Goal: Task Accomplishment & Management: Complete application form

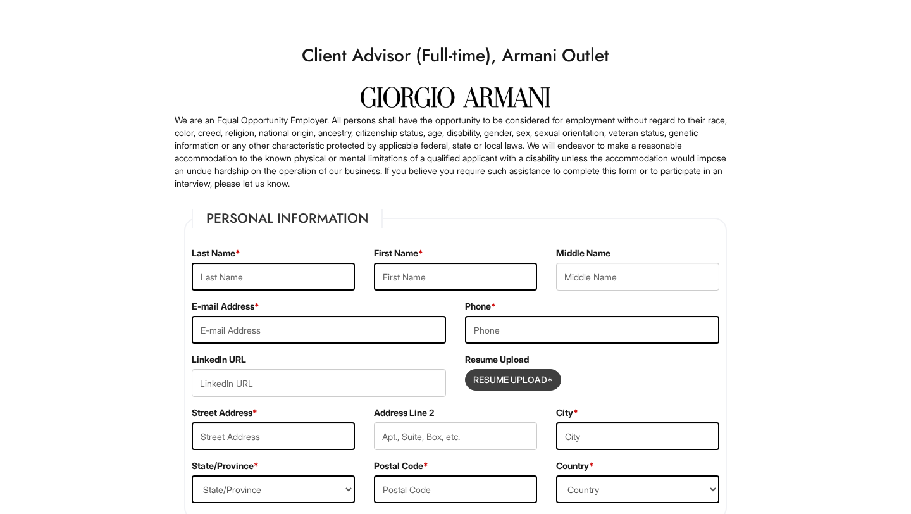
click at [518, 375] on input "Resume Upload*" at bounding box center [513, 380] width 95 height 20
type input "C:\fakepath\[PERSON_NAME] Resume (1).pdf"
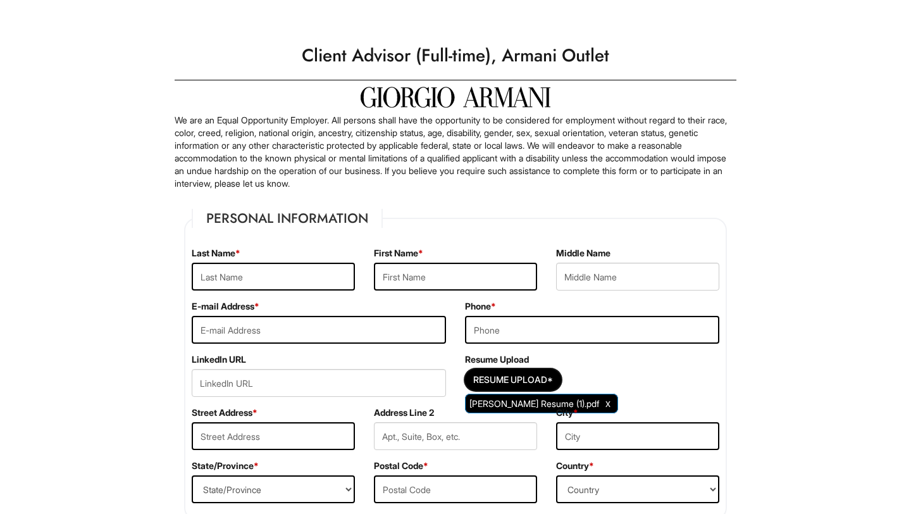
click at [568, 402] on span "[PERSON_NAME] Resume (1).pdf" at bounding box center [535, 403] width 130 height 11
click at [232, 280] on input "text" at bounding box center [273, 277] width 163 height 28
type input "[PERSON_NAME]"
type input "[EMAIL_ADDRESS][DOMAIN_NAME]"
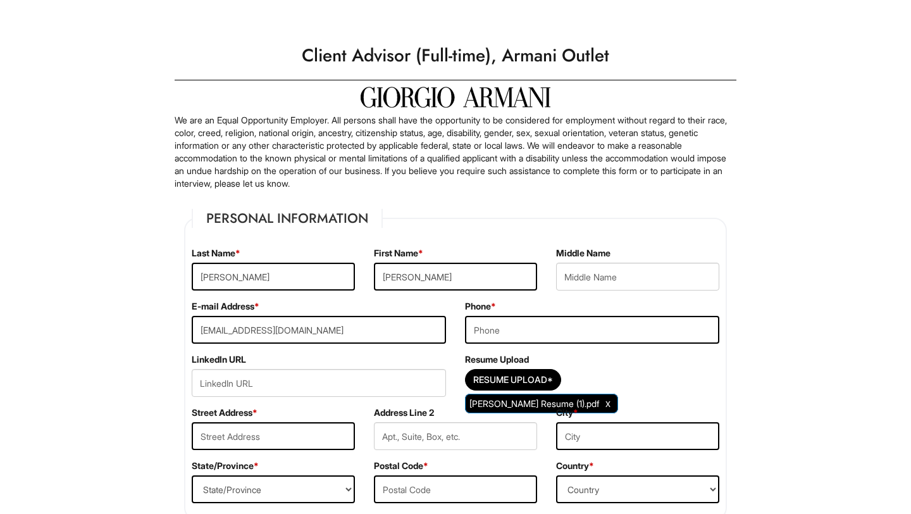
type input "7142479594"
type input "[STREET_ADDRESS]"
type input "Apt H"
type input "[GEOGRAPHIC_DATA]"
select select "CA"
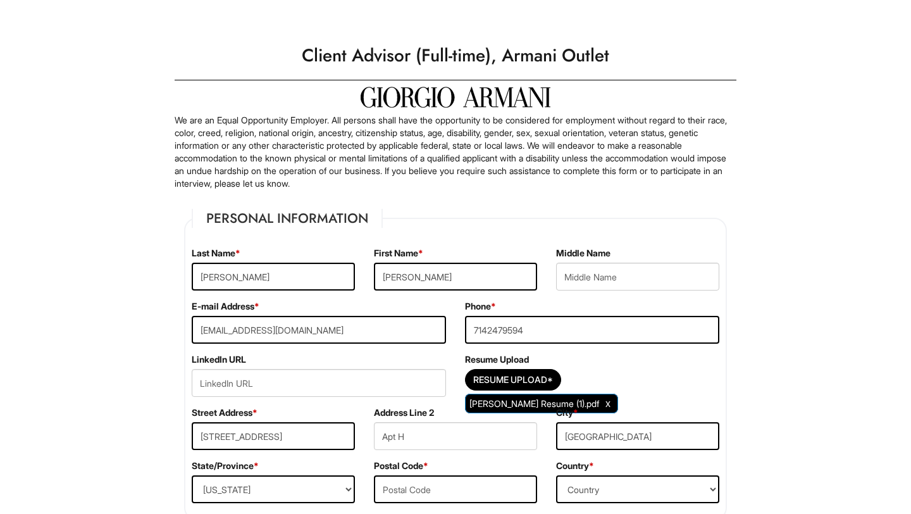
type input "92801"
select select "[GEOGRAPHIC_DATA]"
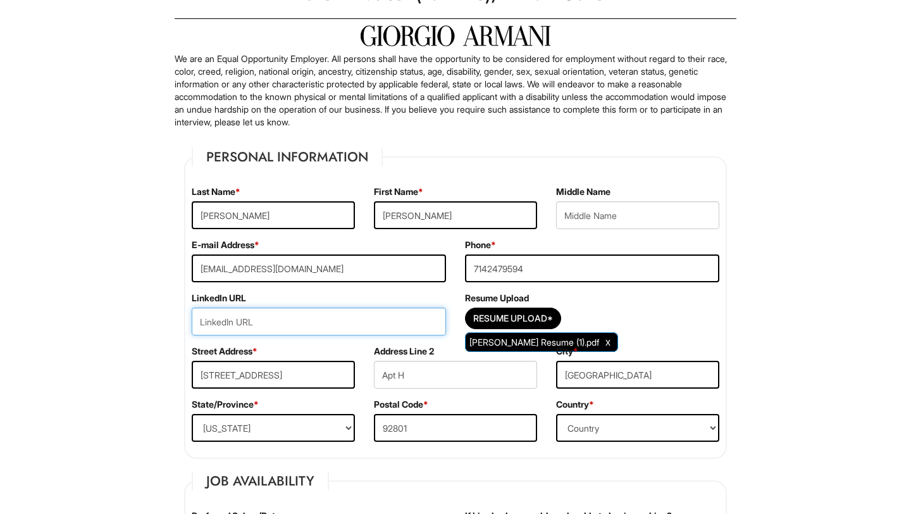
click at [270, 327] on input "url" at bounding box center [319, 322] width 254 height 28
paste input "[DOMAIN_NAME][URL]"
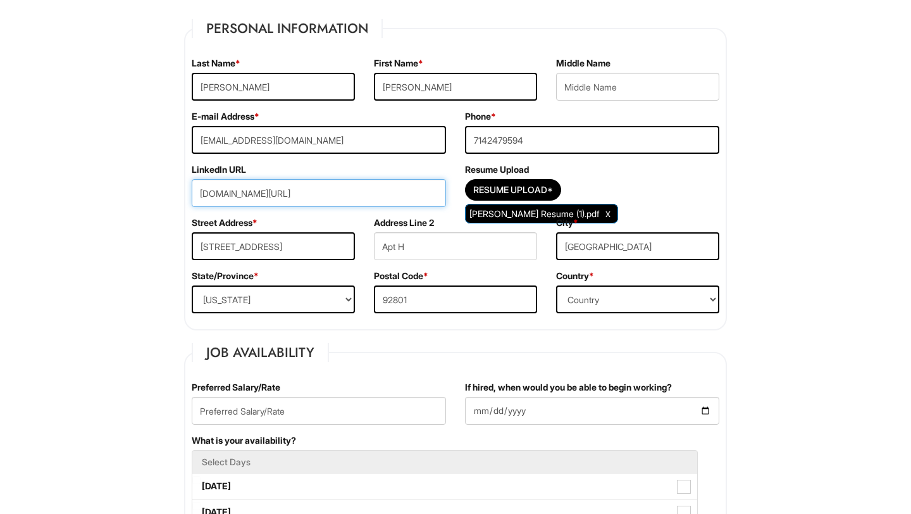
scroll to position [202, 0]
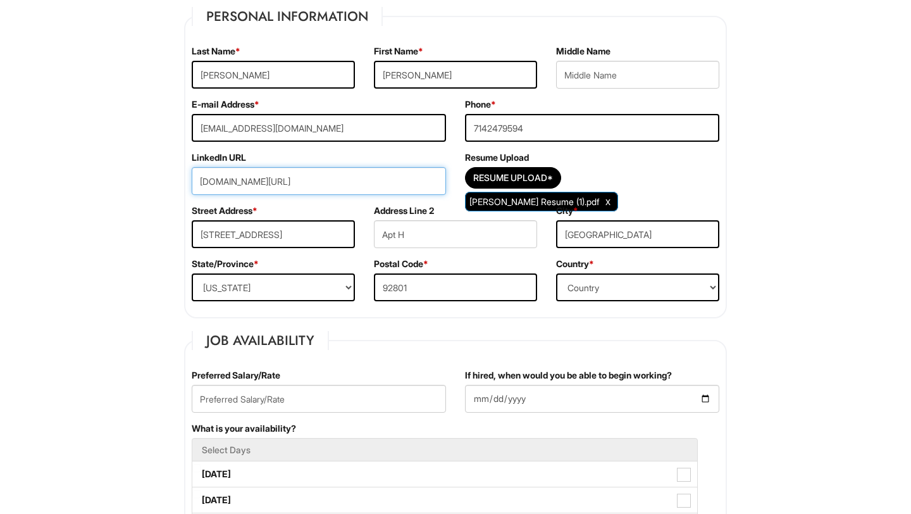
type input "[DOMAIN_NAME][URL]"
click at [318, 289] on select "State/Province [US_STATE] [US_STATE] [US_STATE] [US_STATE] [US_STATE] [US_STATE…" at bounding box center [273, 287] width 163 height 28
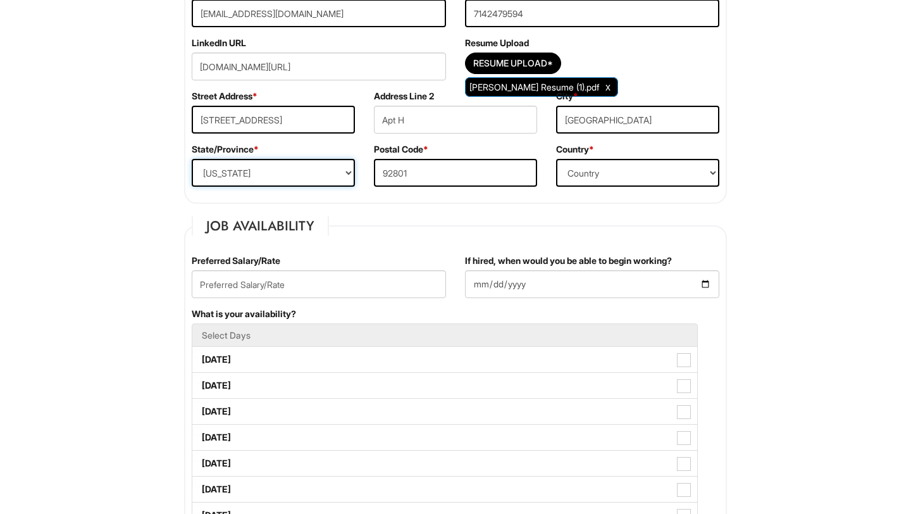
scroll to position [317, 0]
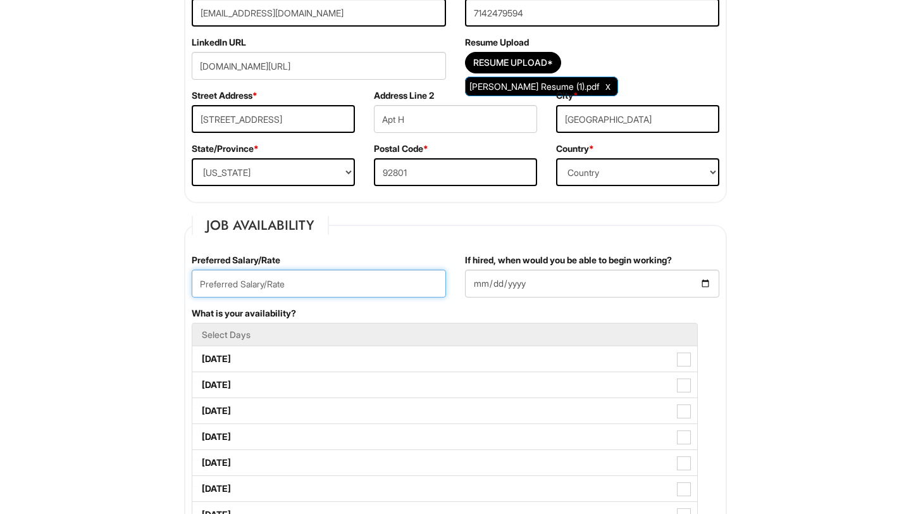
click at [328, 273] on input "text" at bounding box center [319, 284] width 254 height 28
click at [349, 243] on fieldset "Job Availability Preferred Salary/Rate If hired, when would you be able to begi…" at bounding box center [455, 474] width 543 height 517
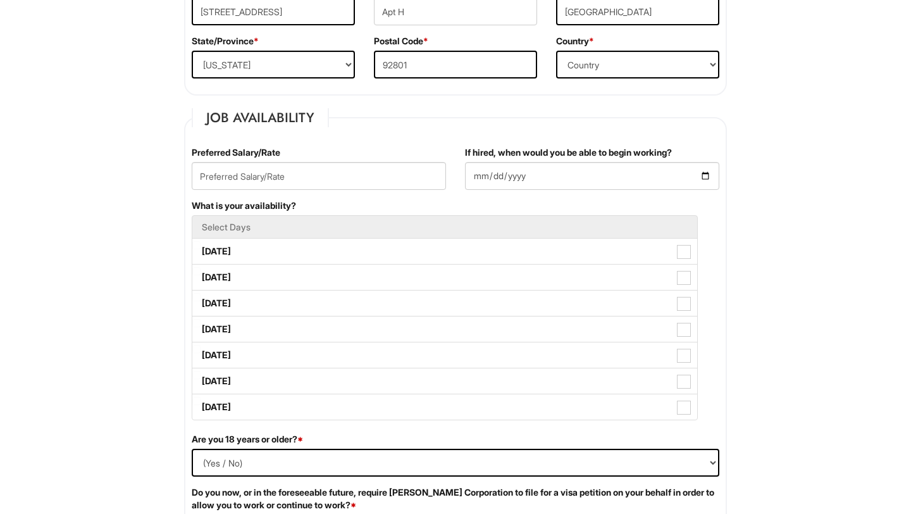
scroll to position [439, 0]
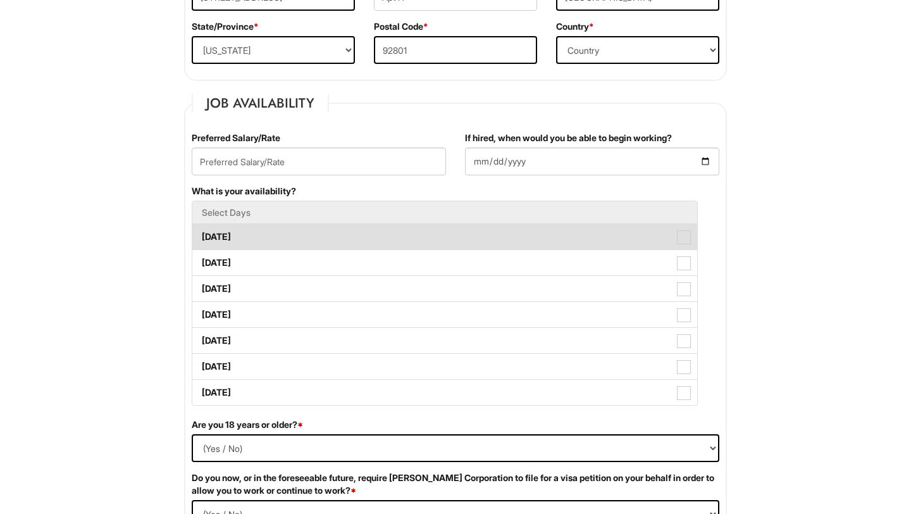
click at [292, 235] on label "[DATE]" at bounding box center [444, 236] width 505 height 25
click at [201, 235] on Available_Monday "[DATE]" at bounding box center [196, 231] width 8 height 8
checkbox Available_Monday "true"
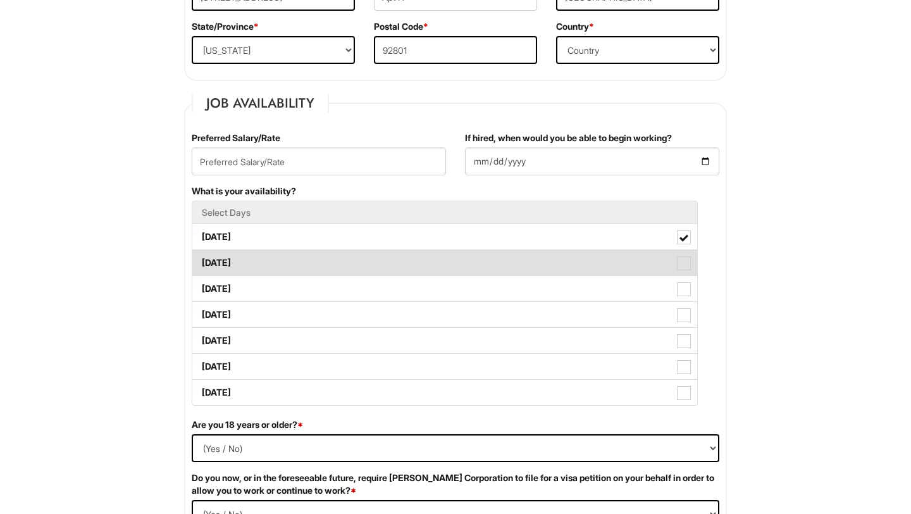
click at [293, 260] on label "[DATE]" at bounding box center [444, 262] width 505 height 25
click at [201, 260] on Available_Tuesday "[DATE]" at bounding box center [196, 256] width 8 height 8
checkbox Available_Tuesday "true"
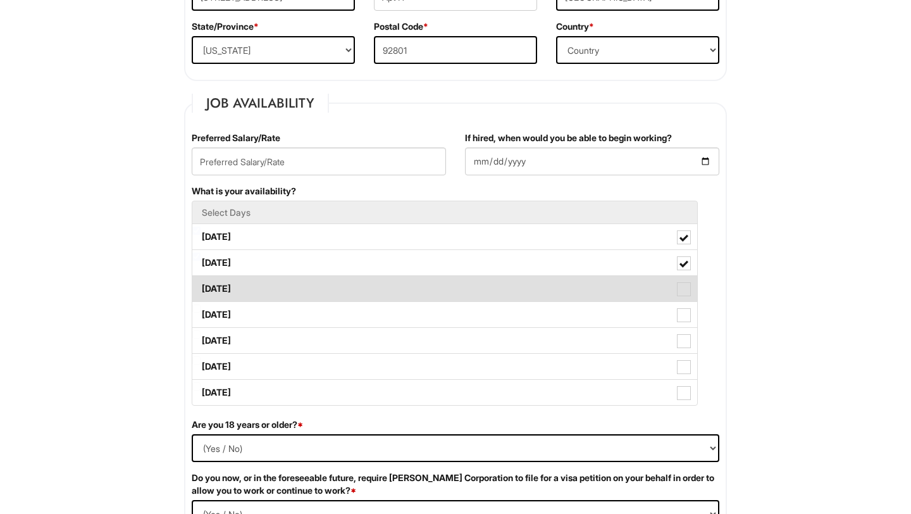
click at [296, 282] on label "[DATE]" at bounding box center [444, 288] width 505 height 25
click at [201, 282] on Available_Wednesday "[DATE]" at bounding box center [196, 282] width 8 height 8
checkbox Available_Wednesday "true"
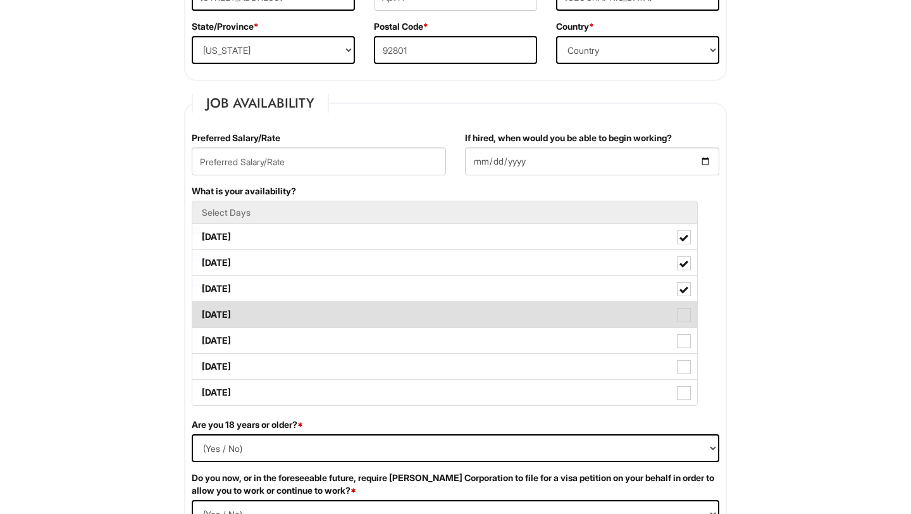
click at [298, 309] on label "[DATE]" at bounding box center [444, 314] width 505 height 25
click at [201, 309] on Available_Thursday "[DATE]" at bounding box center [196, 308] width 8 height 8
checkbox Available_Thursday "true"
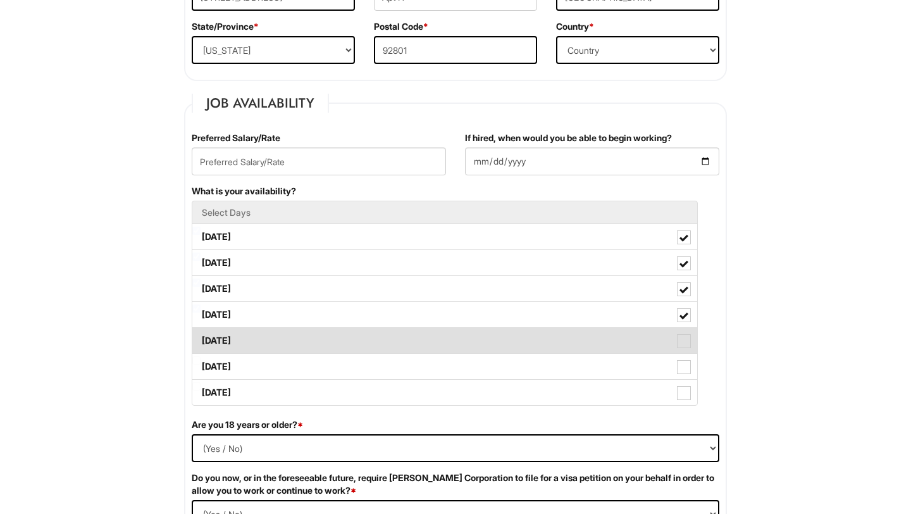
click at [302, 337] on label "[DATE]" at bounding box center [444, 340] width 505 height 25
click at [201, 337] on Available_Friday "[DATE]" at bounding box center [196, 334] width 8 height 8
checkbox Available_Friday "true"
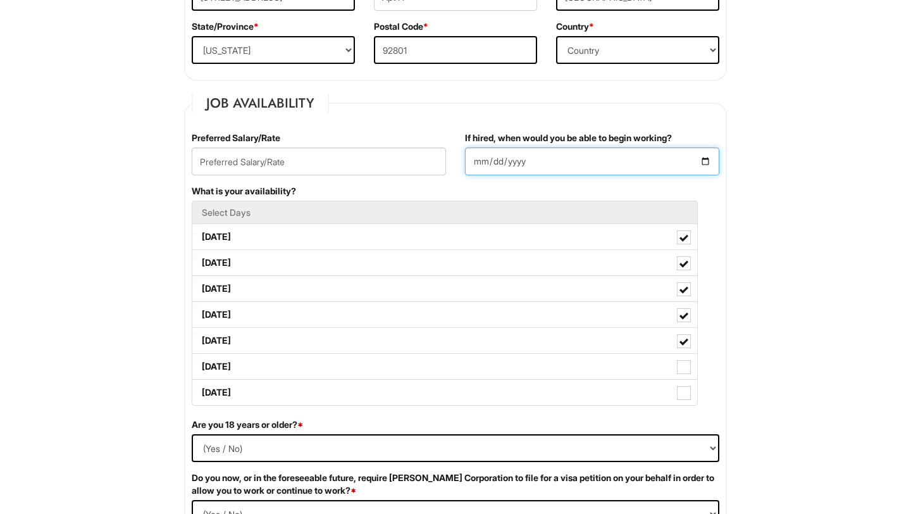
click at [702, 158] on input "If hired, when would you be able to begin working?" at bounding box center [592, 161] width 254 height 28
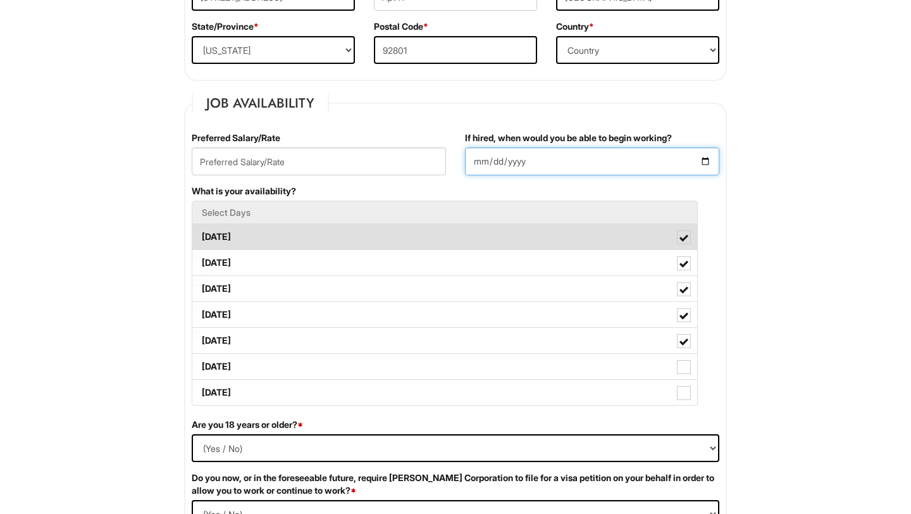
type input "[DATE]"
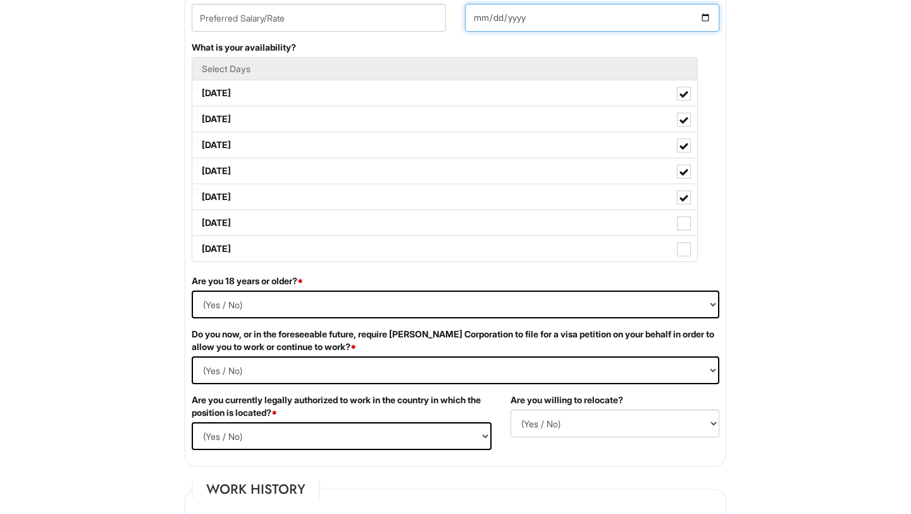
scroll to position [585, 0]
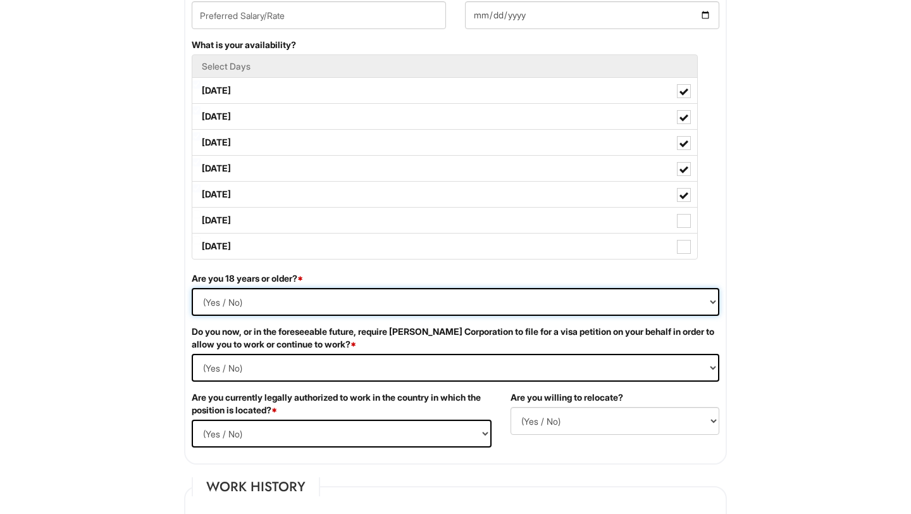
click at [607, 297] on select "(Yes / No) Yes No" at bounding box center [456, 302] width 528 height 28
select select "Yes"
click at [578, 371] on Required "(Yes / No) Yes No" at bounding box center [456, 368] width 528 height 28
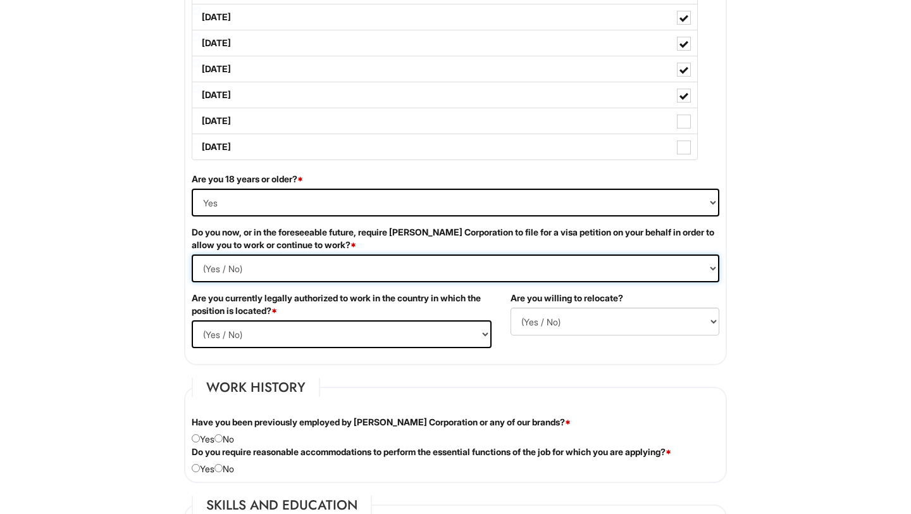
scroll to position [697, 0]
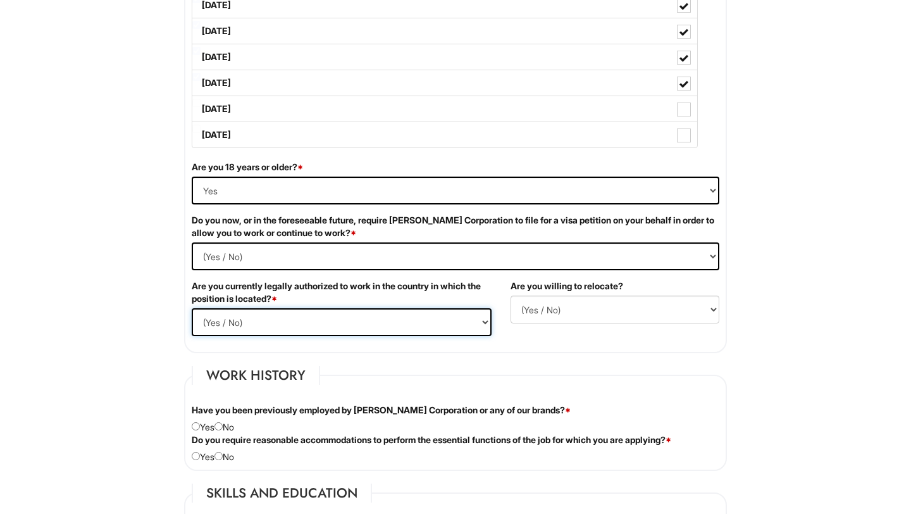
click at [443, 332] on select "(Yes / No) Yes No" at bounding box center [342, 322] width 300 height 28
select select "Yes"
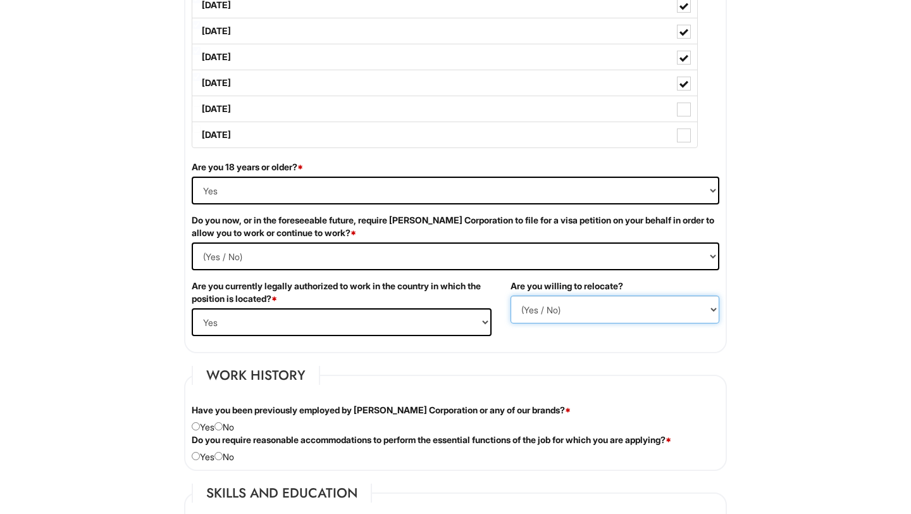
click at [542, 304] on select "(Yes / No) No Yes" at bounding box center [615, 310] width 209 height 28
select select "Y"
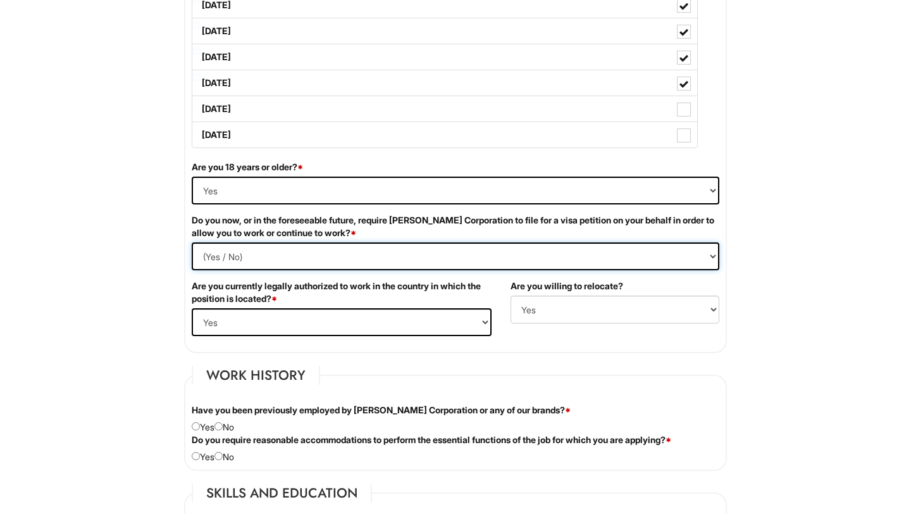
click at [480, 249] on Required "(Yes / No) Yes No" at bounding box center [456, 256] width 528 height 28
select Required "No"
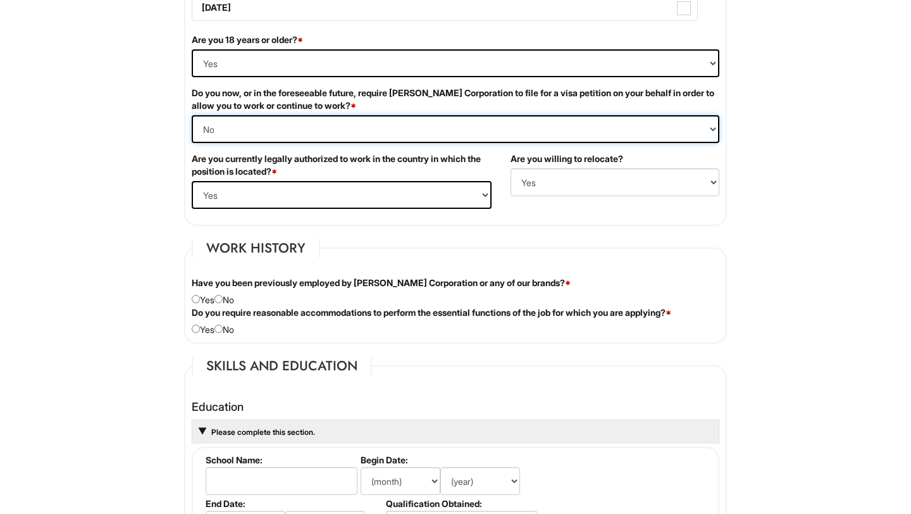
scroll to position [852, 0]
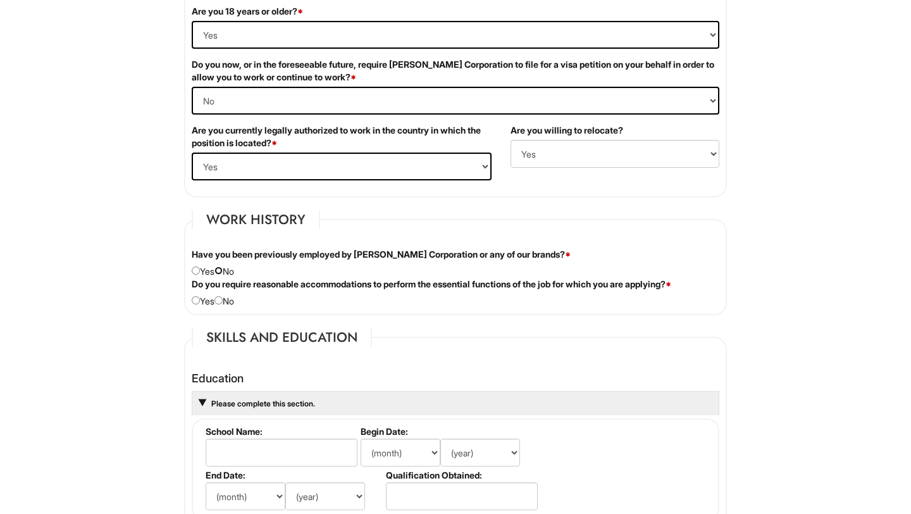
click at [223, 270] on input "radio" at bounding box center [219, 270] width 8 height 8
radio input "true"
click at [196, 298] on input "radio" at bounding box center [196, 300] width 8 height 8
radio input "true"
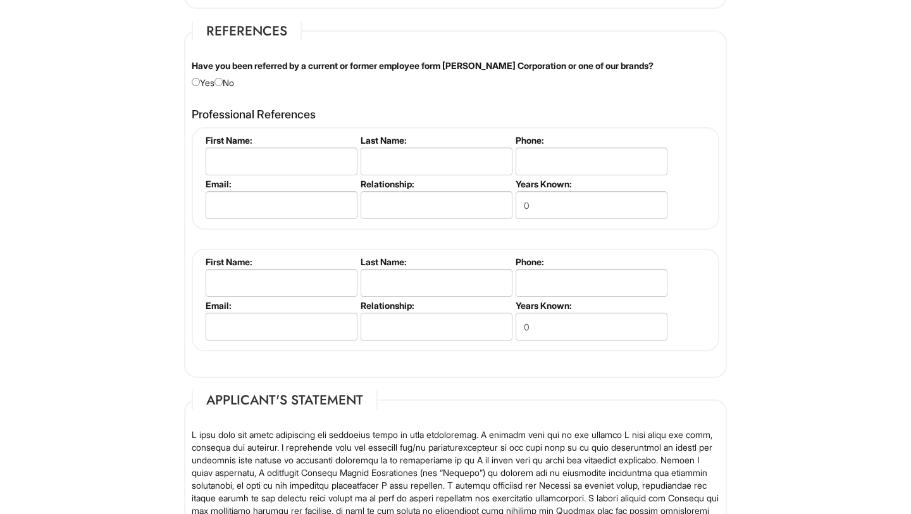
scroll to position [2062, 0]
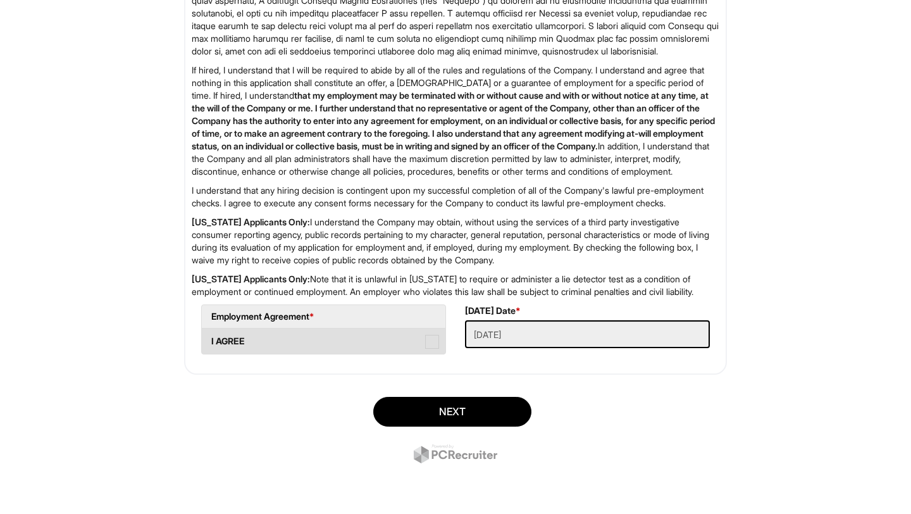
click at [431, 333] on label "I AGREE" at bounding box center [324, 340] width 244 height 25
click at [210, 333] on AGREE "I AGREE" at bounding box center [206, 335] width 8 height 8
checkbox AGREE "true"
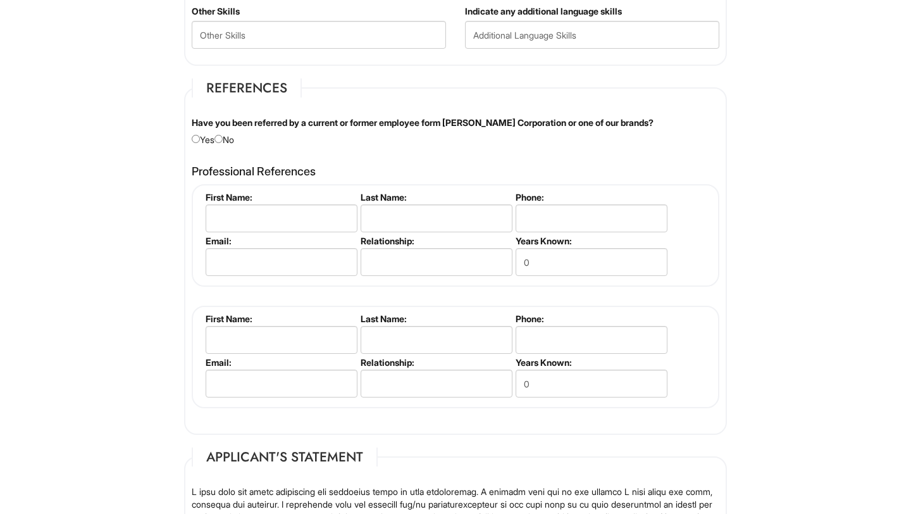
scroll to position [1431, 0]
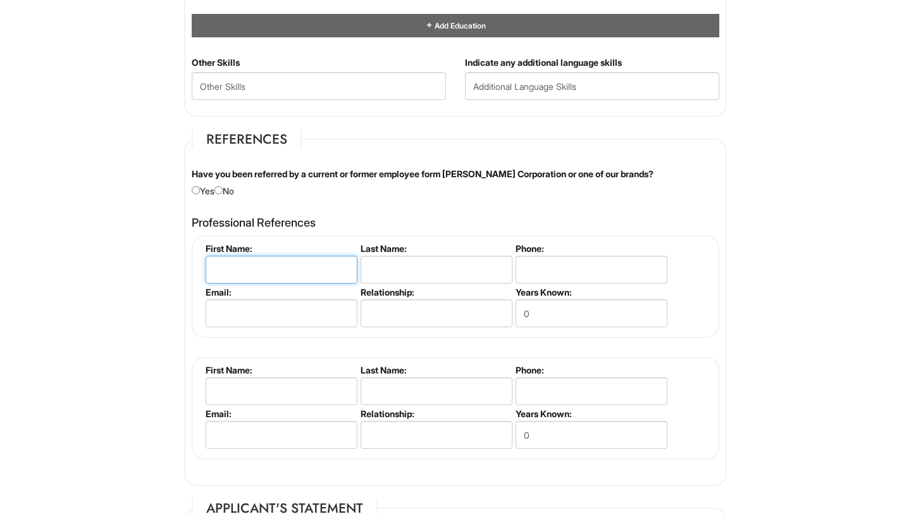
click at [321, 260] on input "text" at bounding box center [282, 270] width 152 height 28
type input "[PERSON_NAME]"
type input "7142479594"
type input "[EMAIL_ADDRESS][DOMAIN_NAME]"
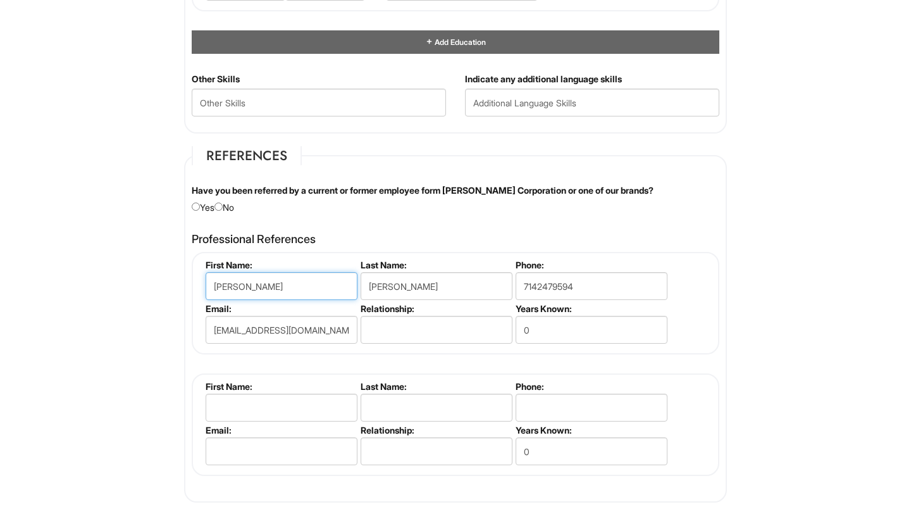
scroll to position [1411, 0]
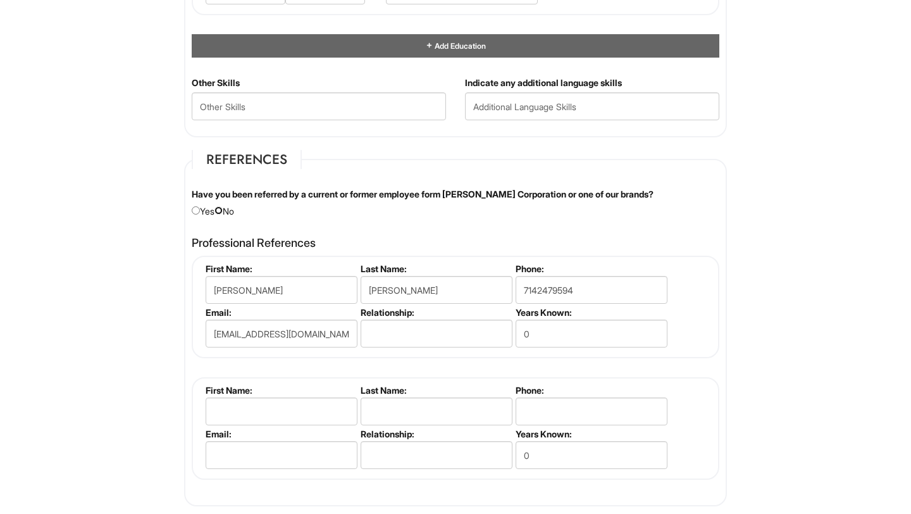
click at [222, 208] on input "radio" at bounding box center [219, 210] width 8 height 8
radio input "true"
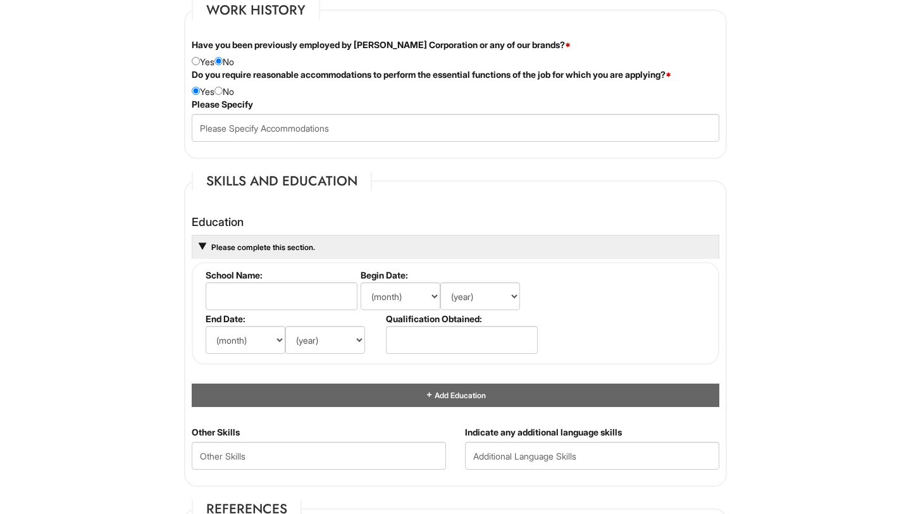
scroll to position [1054, 0]
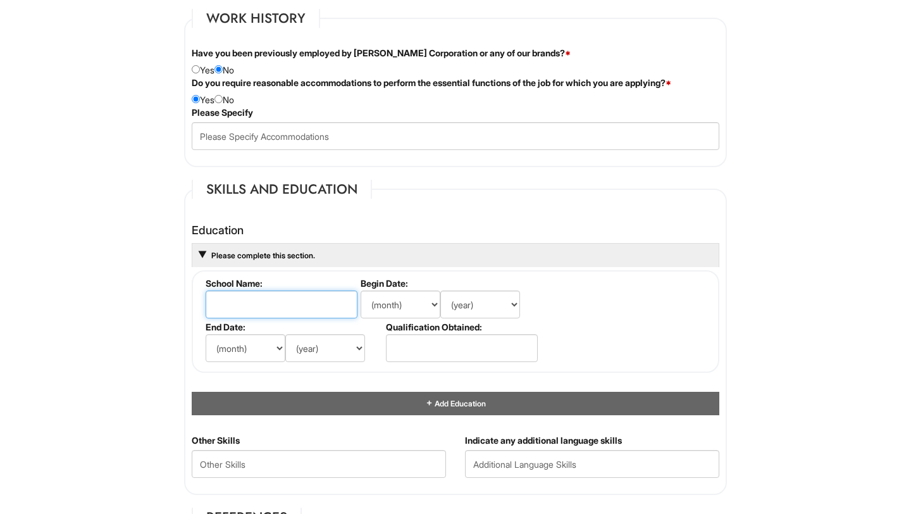
click at [287, 309] on input "text" at bounding box center [282, 304] width 152 height 28
type input "Cal State Fullerton"
click at [418, 299] on select "(month) Jan Feb Mar Apr May Jun [DATE] Aug Sep Oct Nov Dec" at bounding box center [401, 304] width 80 height 28
select select "8"
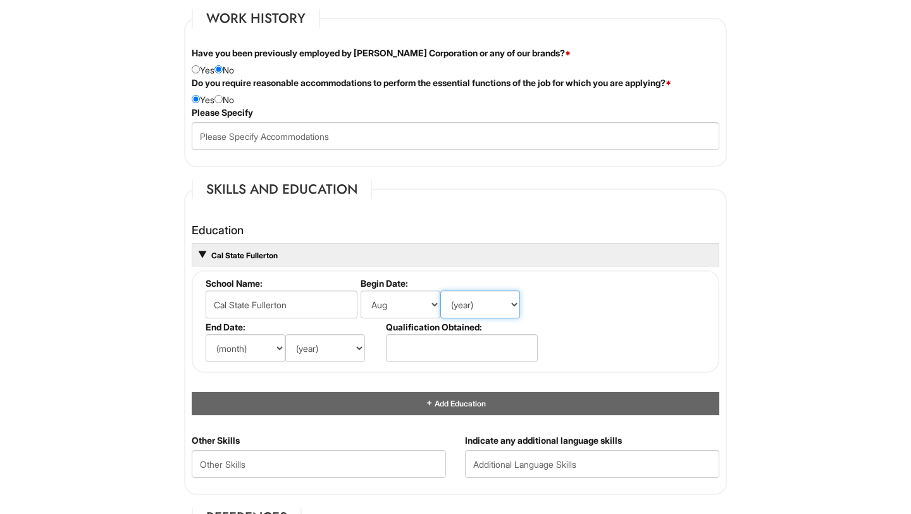
click at [486, 304] on select "(year) 2029 2028 2027 2026 2025 2024 2023 2022 2021 2020 2019 2018 2017 2016 20…" at bounding box center [480, 304] width 80 height 28
select select "2020"
click at [258, 348] on select "(month) Jan Feb Mar Apr May Jun [DATE] Aug Sep Oct Nov Dec" at bounding box center [246, 348] width 80 height 28
select select "5"
click at [321, 353] on select "(year) 2029 2028 2027 2026 2025 2024 2023 2022 2021 2020 2019 2018 2017 2016 20…" at bounding box center [325, 348] width 80 height 28
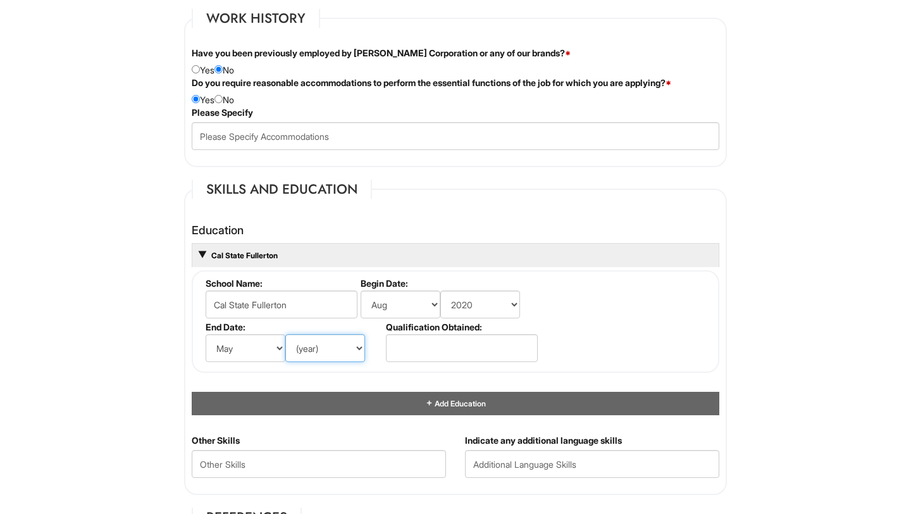
select select "2023"
click at [449, 345] on input "text" at bounding box center [462, 348] width 152 height 28
type input "B.A. Degree"
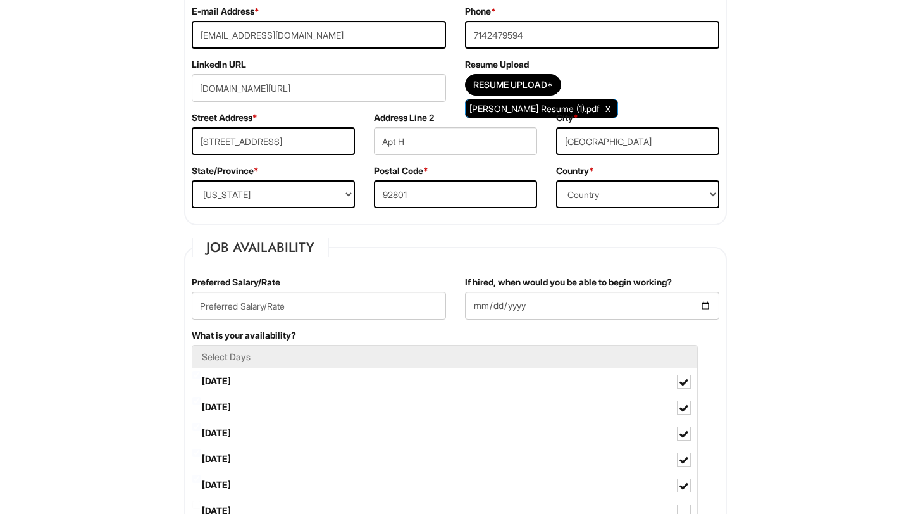
scroll to position [333, 0]
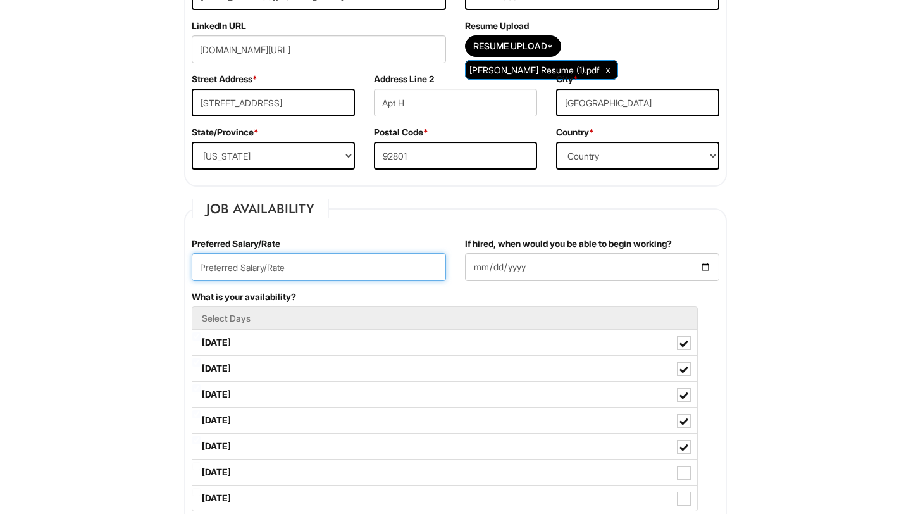
click at [373, 267] on input "text" at bounding box center [319, 267] width 254 height 28
type input "18.00"
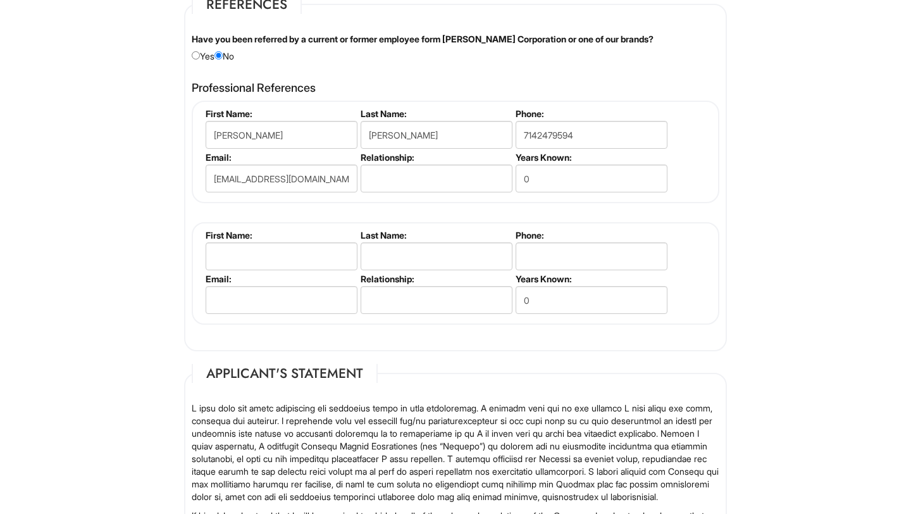
scroll to position [1573, 0]
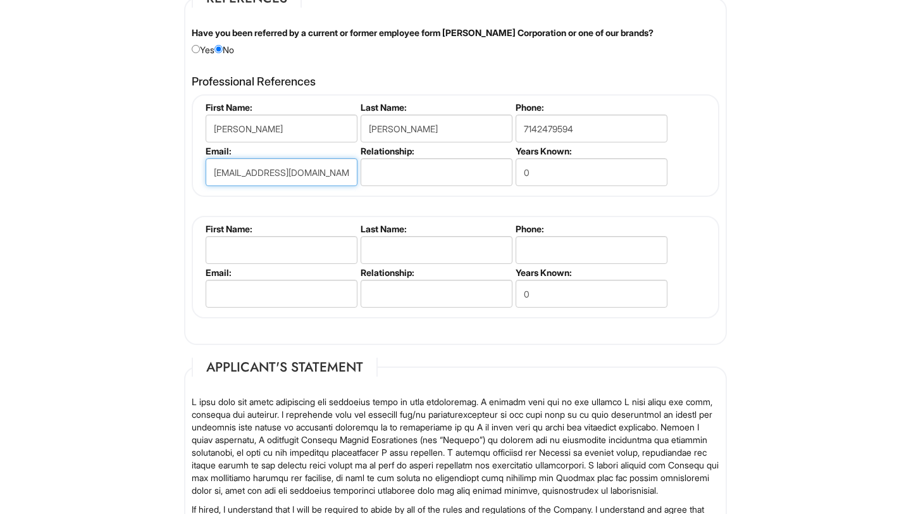
click at [341, 169] on input "[EMAIL_ADDRESS][DOMAIN_NAME]" at bounding box center [282, 172] width 152 height 28
type input "a"
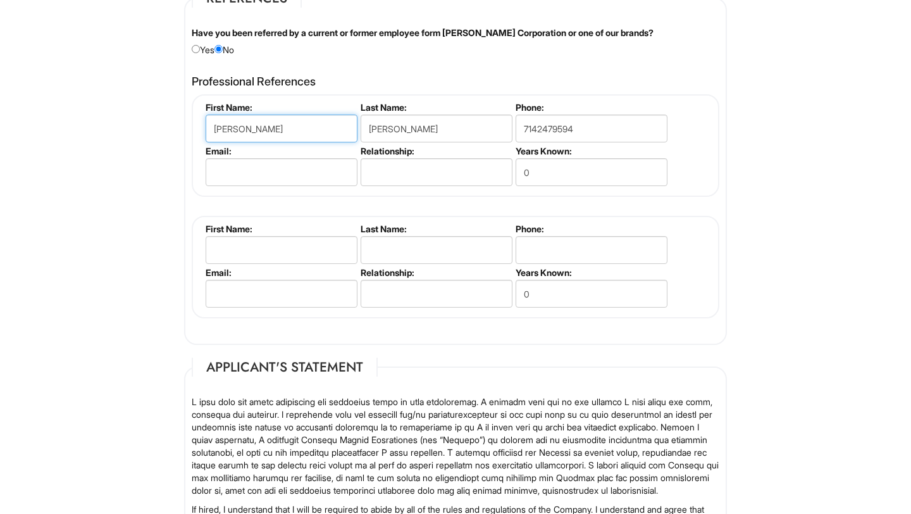
click at [316, 132] on input "[PERSON_NAME]" at bounding box center [282, 129] width 152 height 28
type input "A"
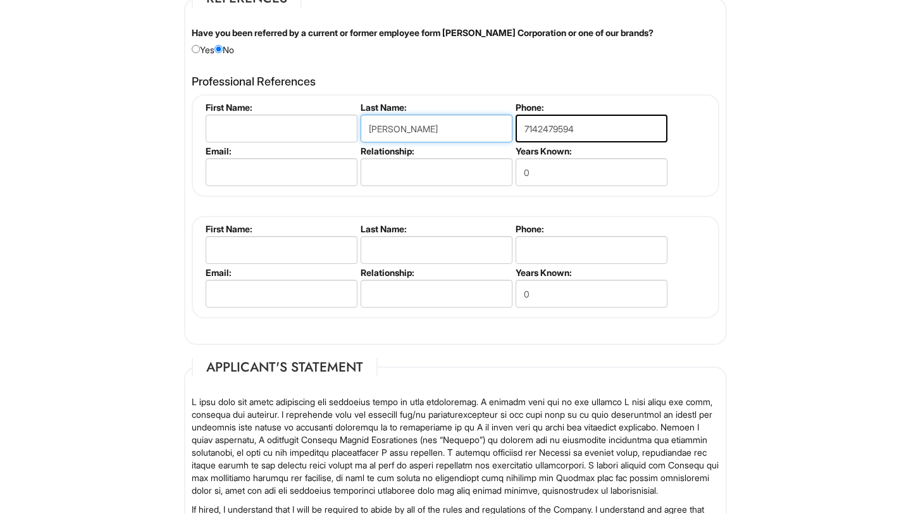
click at [449, 130] on input "[PERSON_NAME]" at bounding box center [437, 129] width 152 height 28
type input "A"
click at [634, 130] on input "7142479594" at bounding box center [592, 129] width 152 height 28
type input "7"
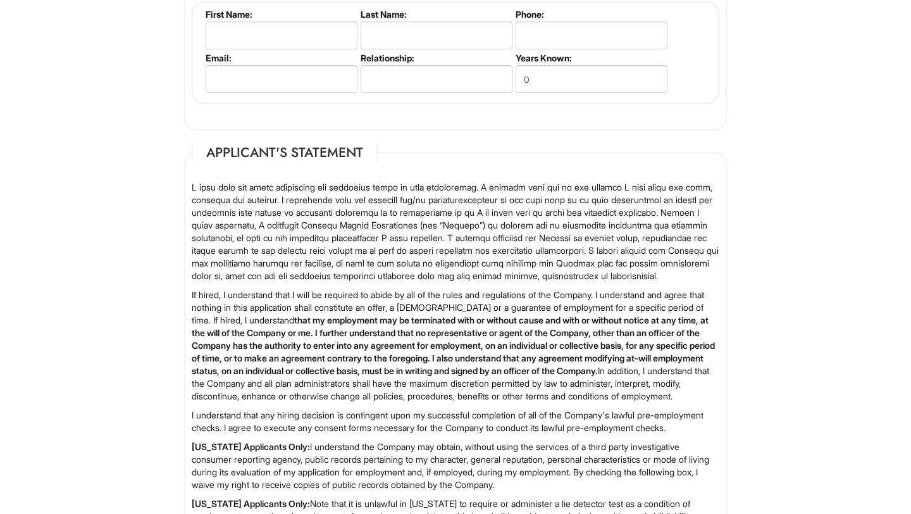
scroll to position [1800, 0]
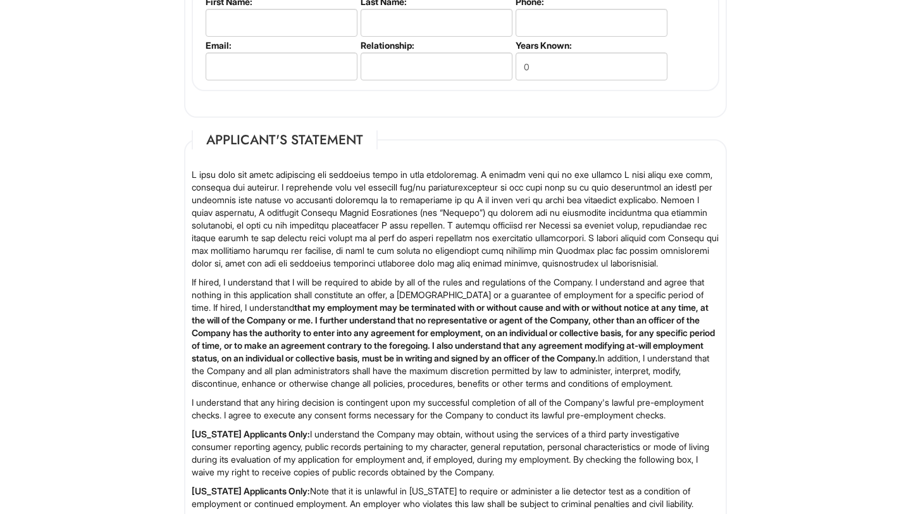
click at [405, 132] on fieldset "Applicant's Statement If hired, I understand that I will be required to abide b…" at bounding box center [455, 358] width 543 height 456
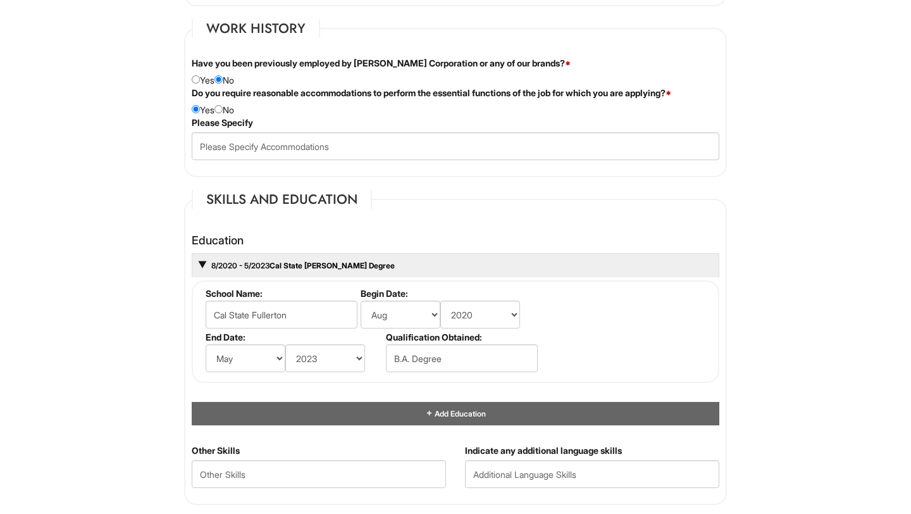
scroll to position [1042, 0]
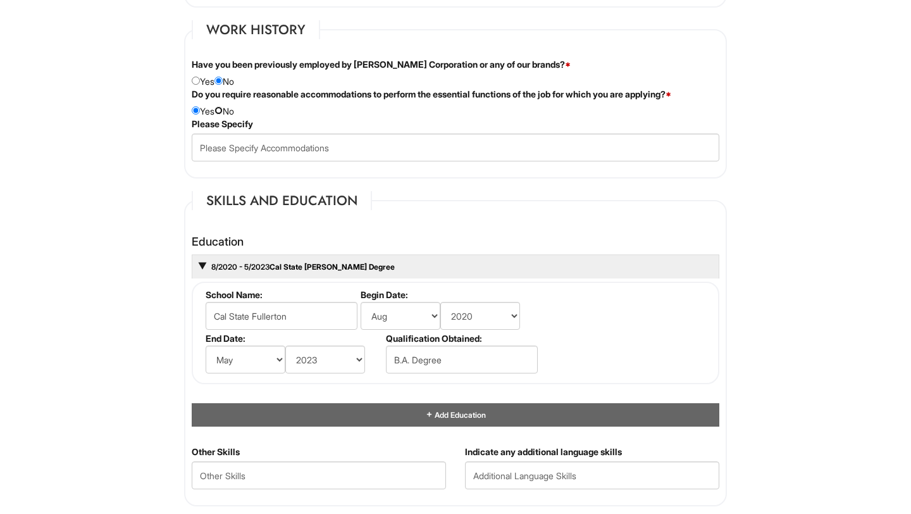
click at [223, 111] on input "radio" at bounding box center [219, 110] width 8 height 8
radio input "true"
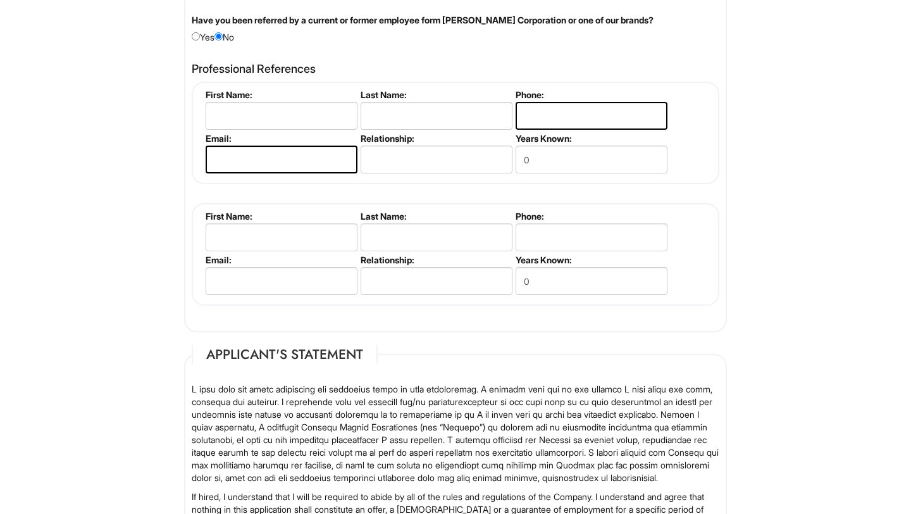
scroll to position [1528, 0]
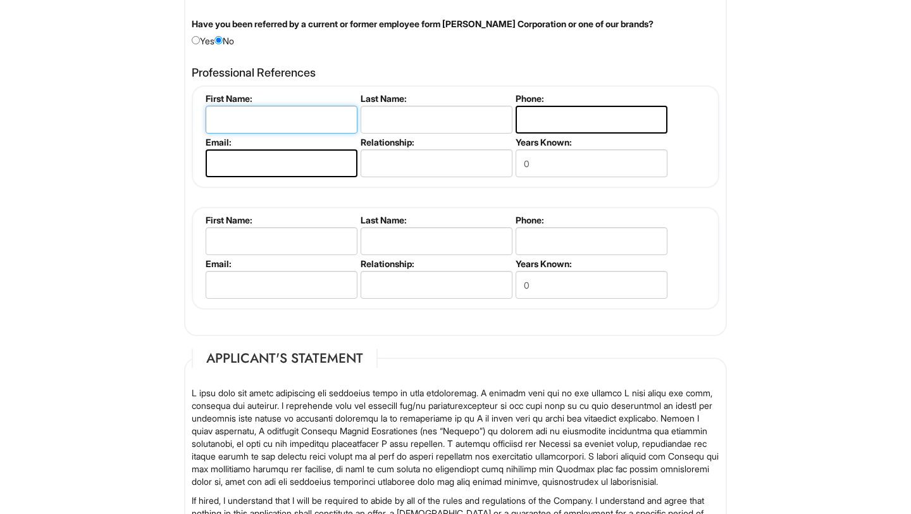
click at [289, 120] on input "text" at bounding box center [282, 120] width 152 height 28
type input "[PERSON_NAME]"
click at [390, 121] on input "text" at bounding box center [437, 120] width 152 height 28
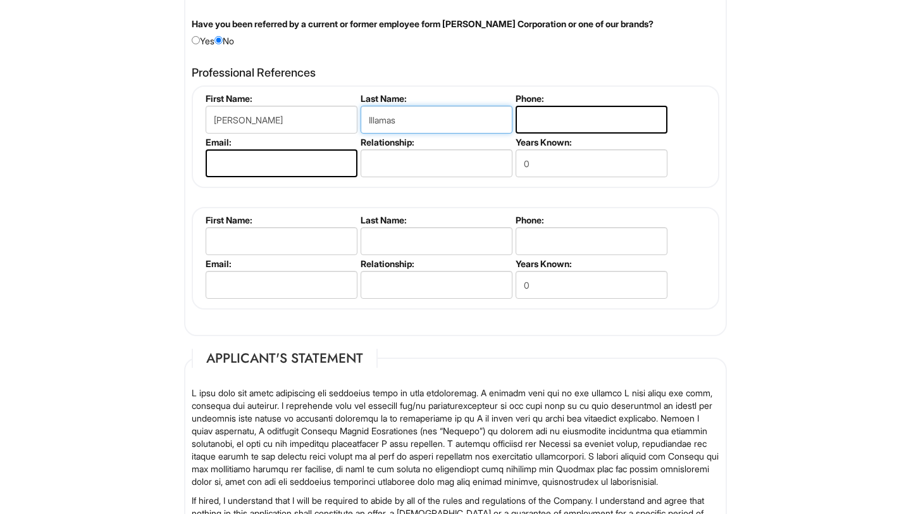
type input "Illamas"
click at [316, 169] on input "email" at bounding box center [282, 163] width 152 height 28
type input "[EMAIL_ADDRESS][DOMAIN_NAME]"
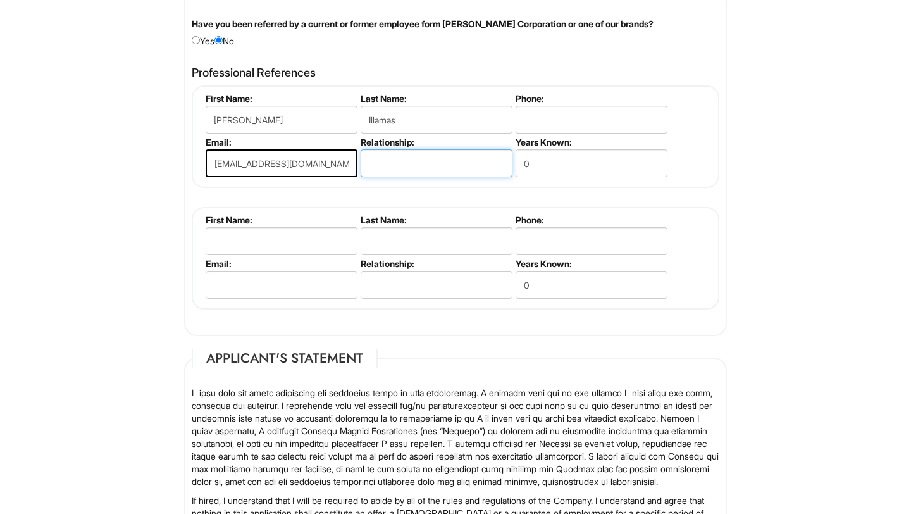
click at [396, 161] on input "text" at bounding box center [437, 163] width 152 height 28
type input "Manager"
click at [543, 172] on input "0" at bounding box center [592, 163] width 152 height 28
type input "5"
click at [287, 248] on input "text" at bounding box center [282, 241] width 152 height 28
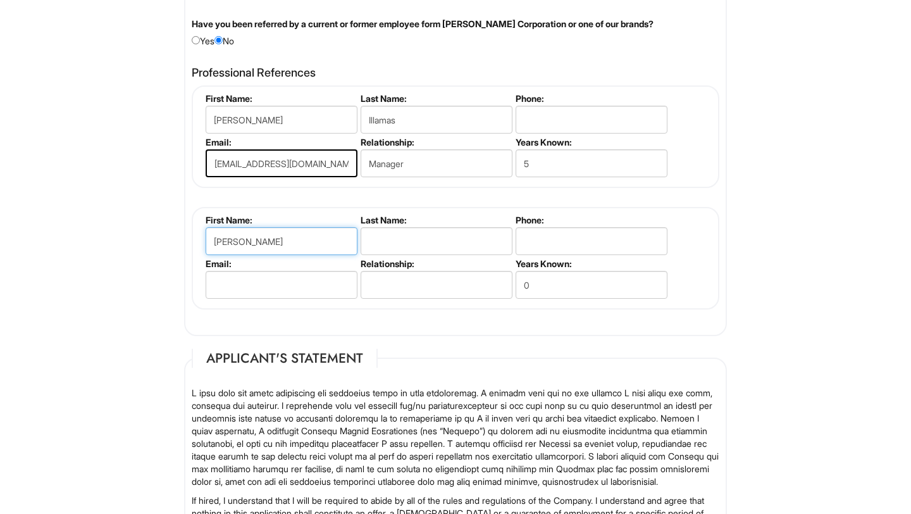
type input "[PERSON_NAME]"
click at [367, 245] on input "text" at bounding box center [437, 241] width 152 height 28
type input "[PERSON_NAME]"
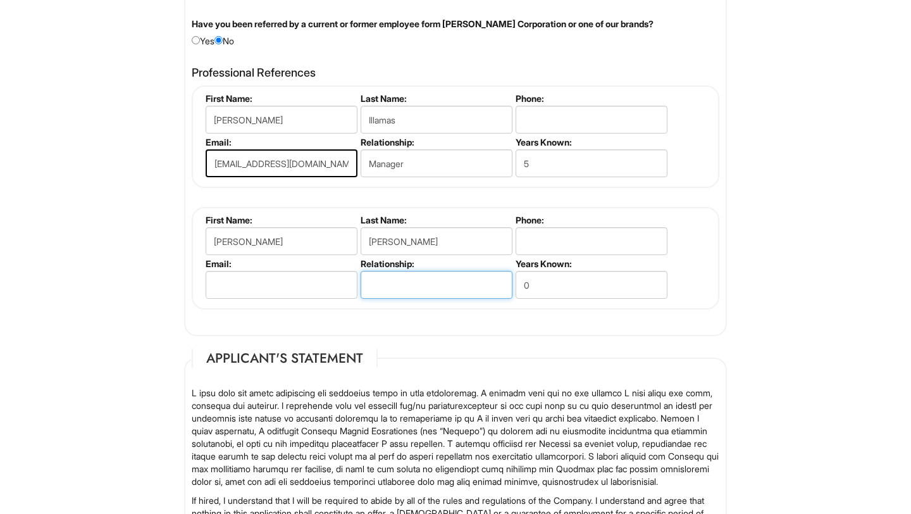
click at [389, 282] on input "text" at bounding box center [437, 285] width 152 height 28
click at [413, 310] on div "Professional References [PERSON_NAME] First Name: [PERSON_NAME] Last Name: [GEO…" at bounding box center [455, 194] width 547 height 268
click at [440, 283] on input "text" at bounding box center [437, 285] width 152 height 28
type input "Manager"
click at [535, 290] on input "0" at bounding box center [592, 285] width 152 height 28
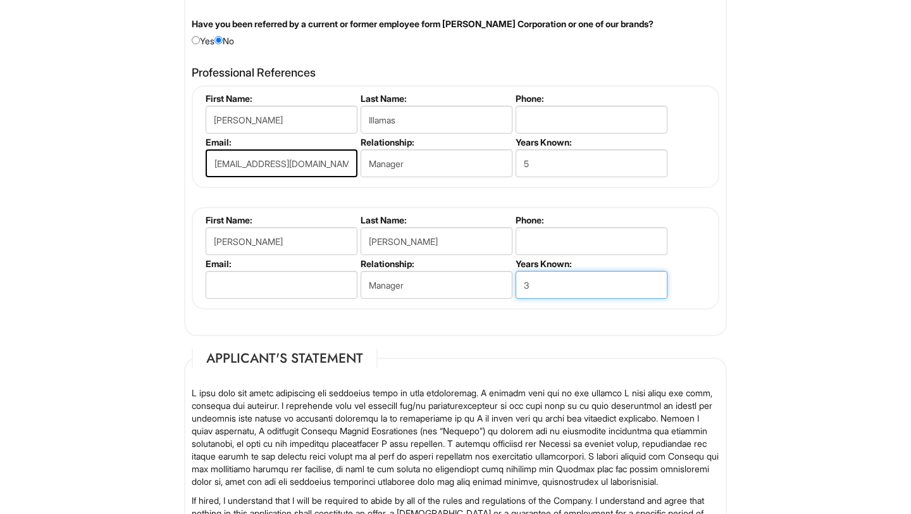
type input "3"
click at [308, 287] on input "email" at bounding box center [282, 285] width 152 height 28
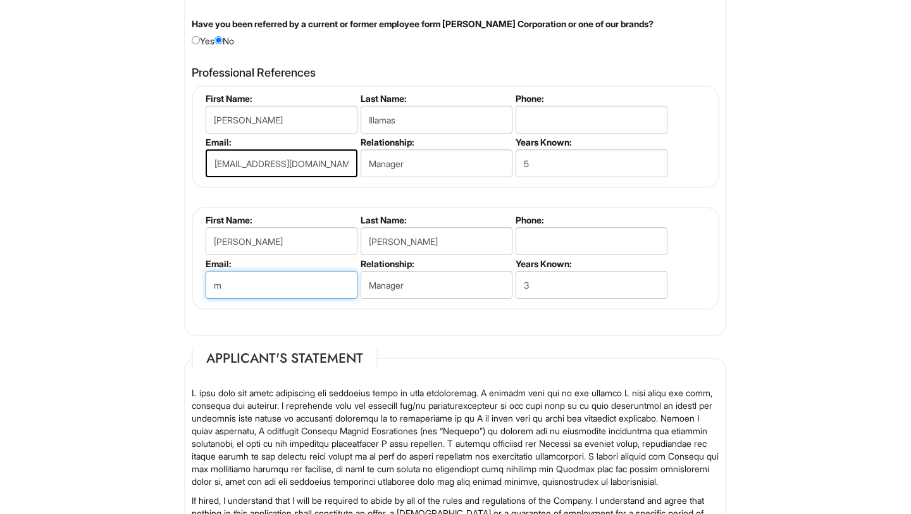
type input "[EMAIL_ADDRESS][DOMAIN_NAME]"
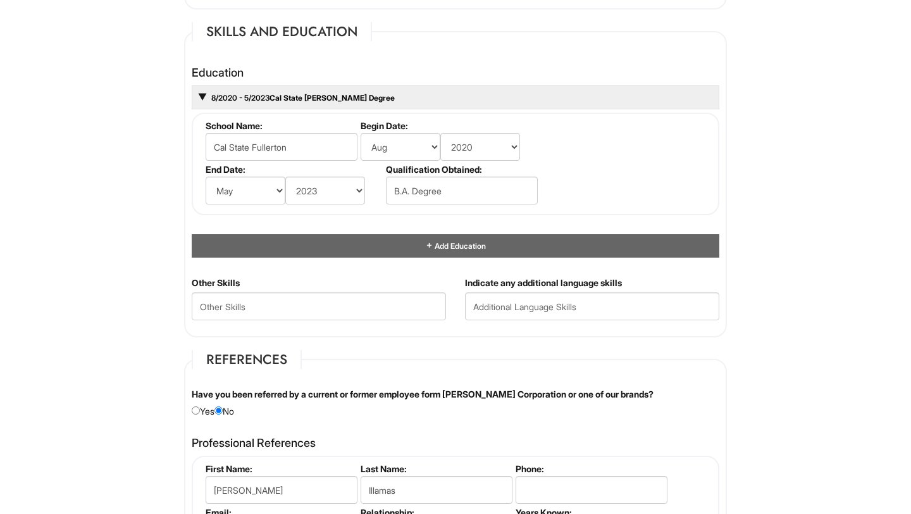
scroll to position [1154, 0]
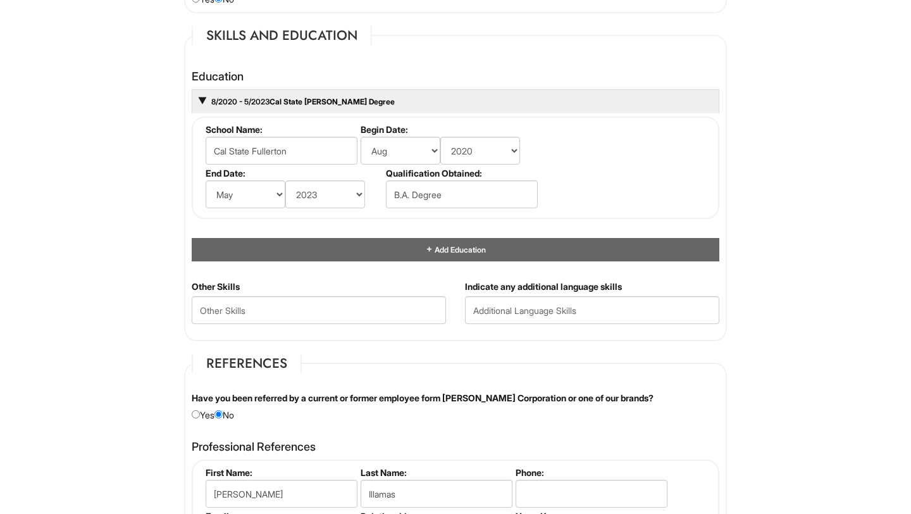
click at [539, 327] on div "Indicate any additional language skills" at bounding box center [592, 306] width 273 height 53
click at [535, 311] on input "text" at bounding box center [592, 310] width 254 height 28
type input "English"
click at [363, 310] on Skills "text" at bounding box center [319, 310] width 254 height 28
type Skills "Communication skills and Leadership skills"
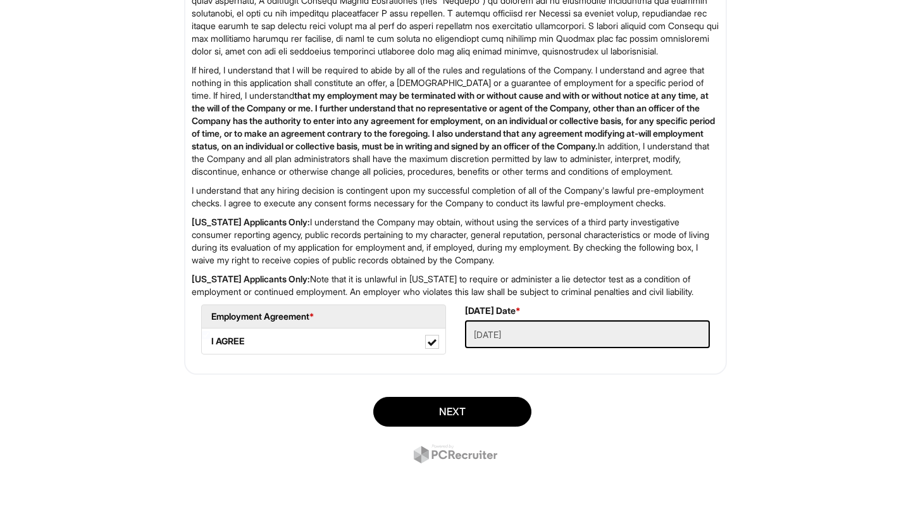
scroll to position [2009, 0]
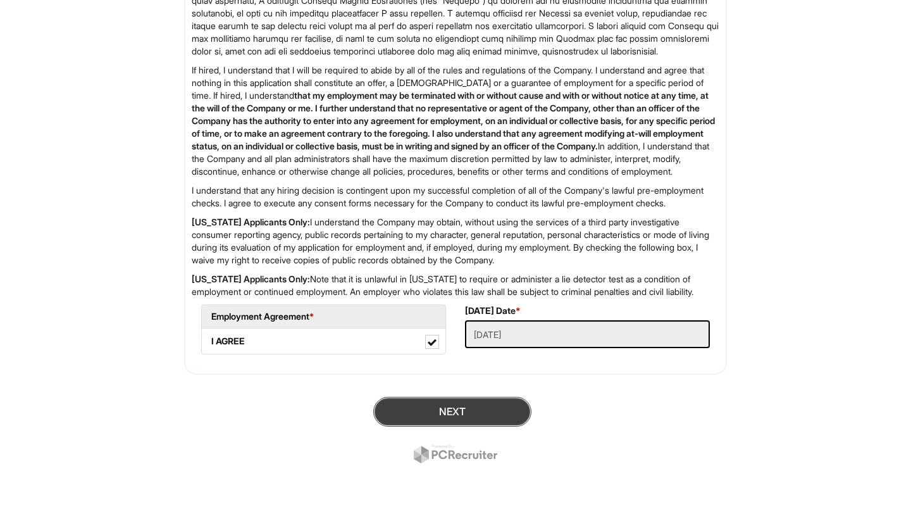
click at [487, 406] on button "Next" at bounding box center [452, 412] width 158 height 30
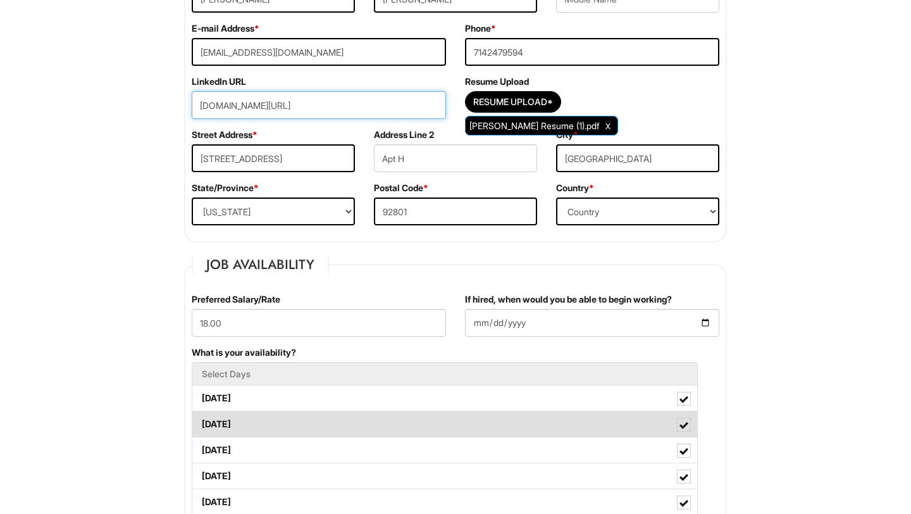
scroll to position [96, 0]
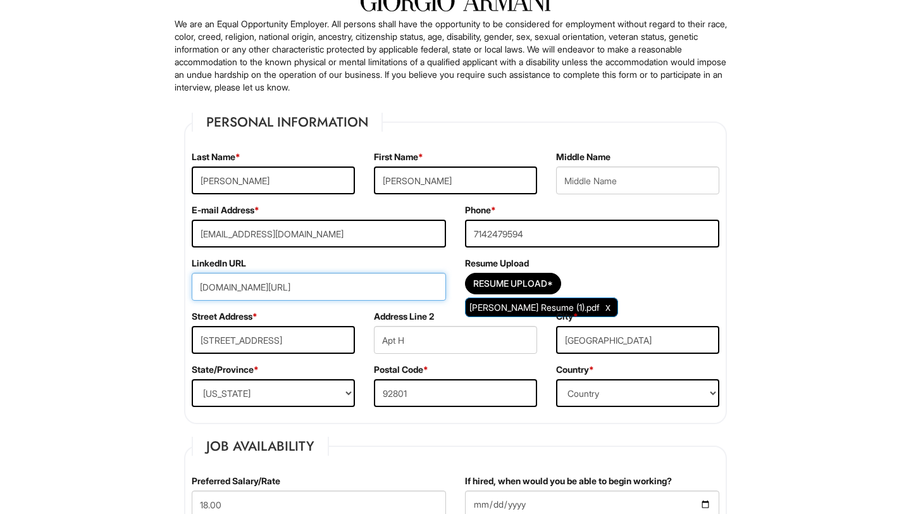
click at [422, 286] on input "[DOMAIN_NAME][URL]" at bounding box center [319, 287] width 254 height 28
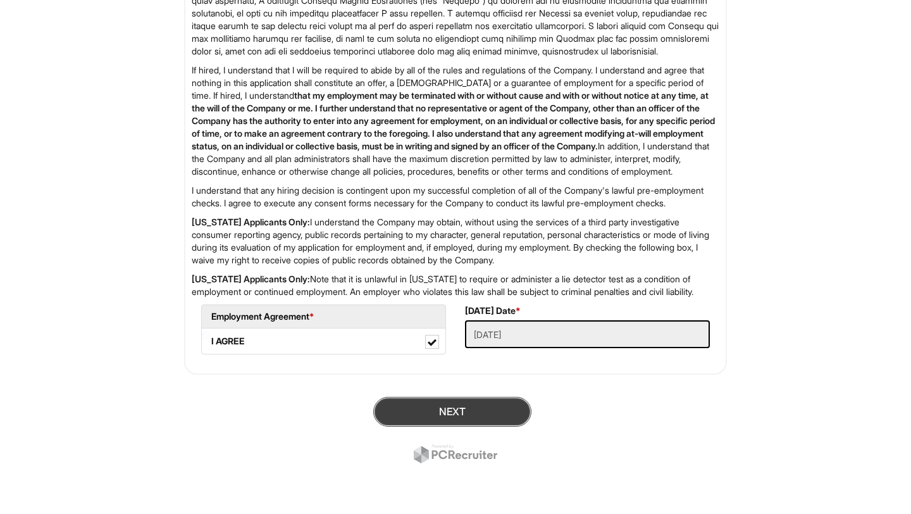
click at [512, 413] on button "Next" at bounding box center [452, 412] width 158 height 30
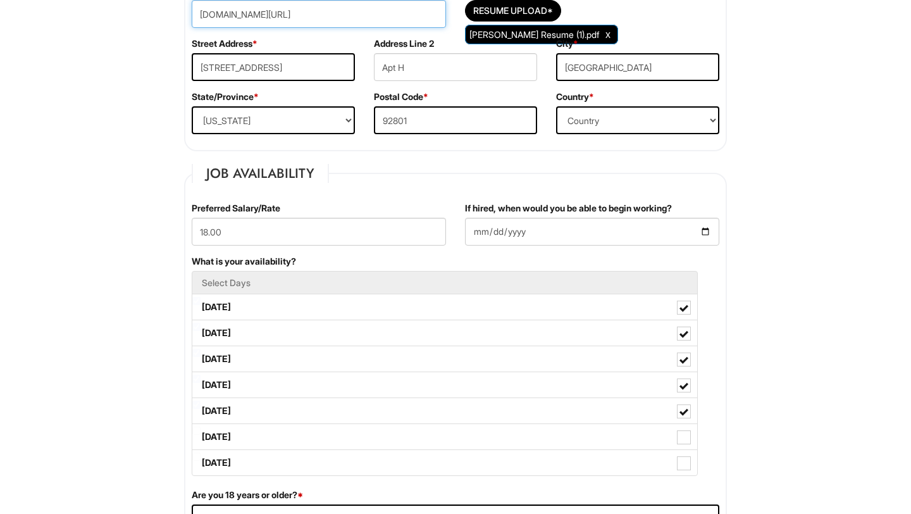
drag, startPoint x: 396, startPoint y: 12, endPoint x: 147, endPoint y: 20, distance: 249.5
click at [199, 14] on input "[DOMAIN_NAME][URL]" at bounding box center [319, 14] width 254 height 28
drag, startPoint x: 399, startPoint y: 15, endPoint x: 202, endPoint y: 12, distance: 196.8
click at [202, 12] on input "[DOMAIN_NAME][URL]" at bounding box center [319, 14] width 254 height 28
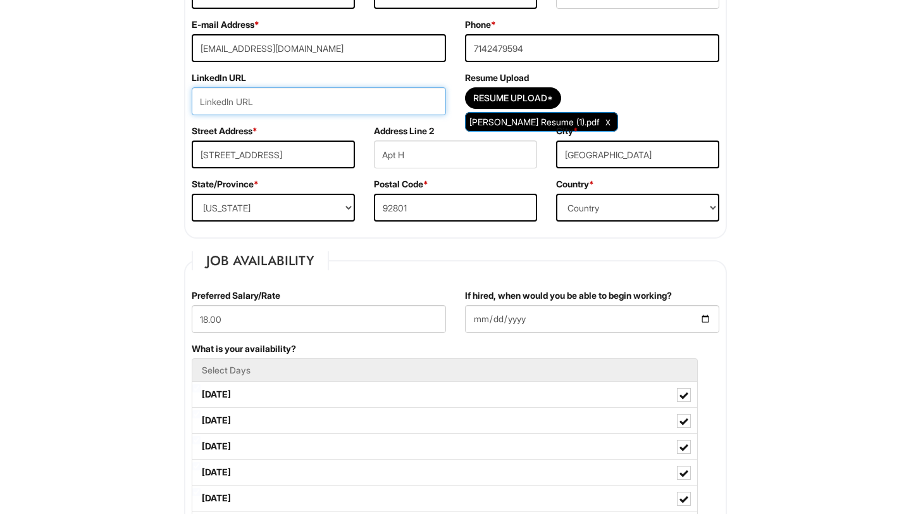
scroll to position [265, 0]
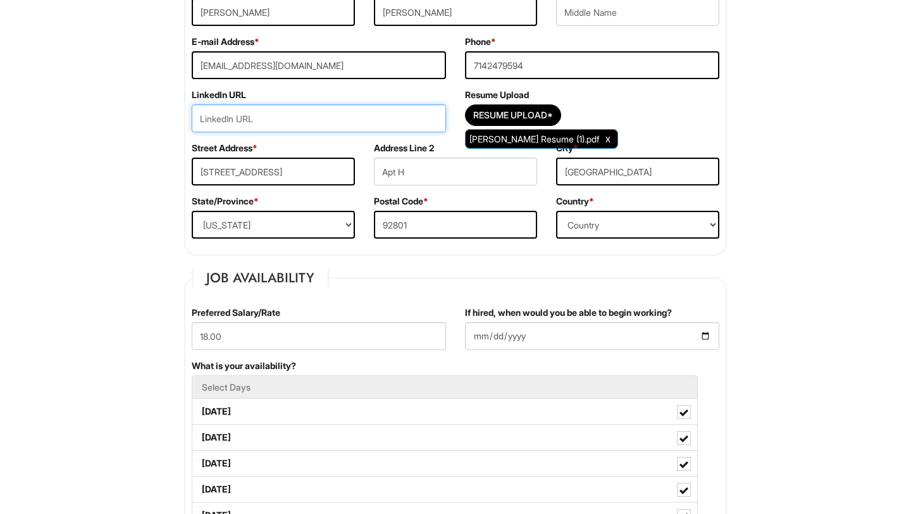
click at [371, 111] on input "url" at bounding box center [319, 118] width 254 height 28
paste input "[DOMAIN_NAME][URL]"
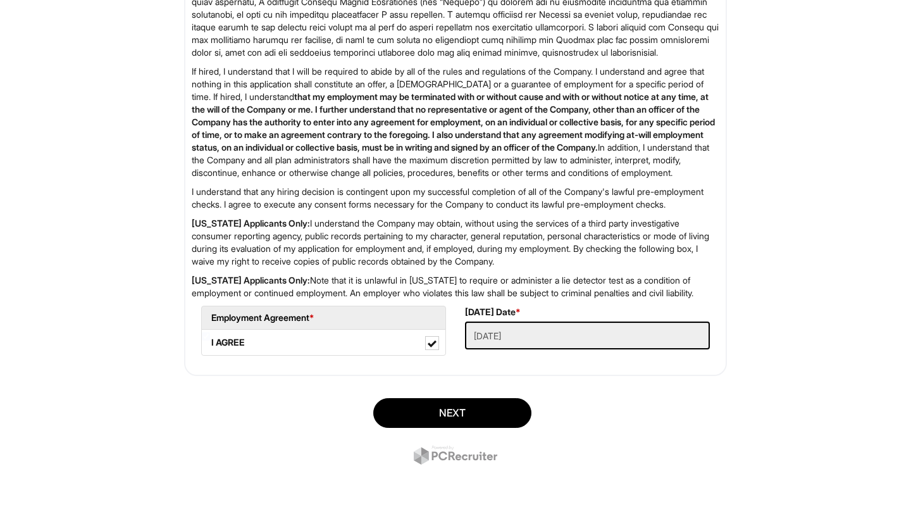
scroll to position [2009, 0]
click at [516, 417] on button "Next" at bounding box center [452, 412] width 158 height 30
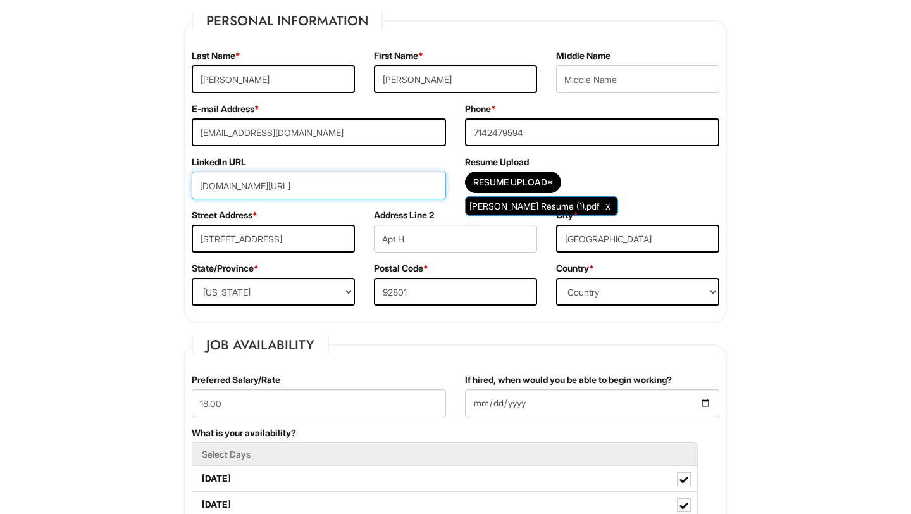
scroll to position [196, 0]
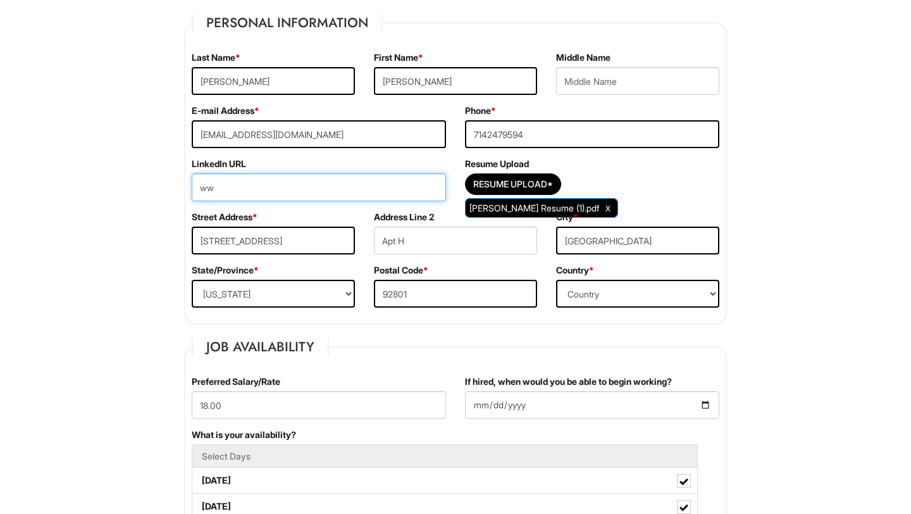
type input "w"
click at [262, 184] on input "url" at bounding box center [319, 187] width 254 height 28
paste input "[URL][DOMAIN_NAME][DOMAIN_NAME]"
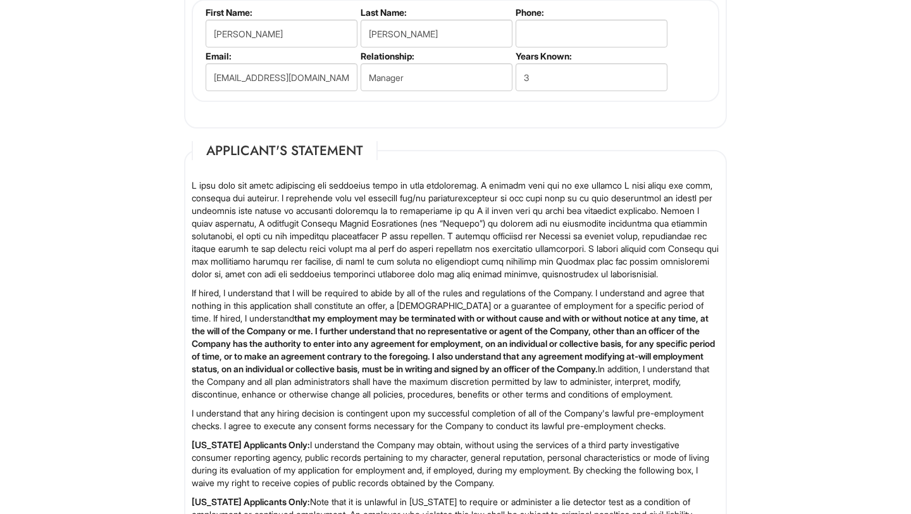
scroll to position [2009, 0]
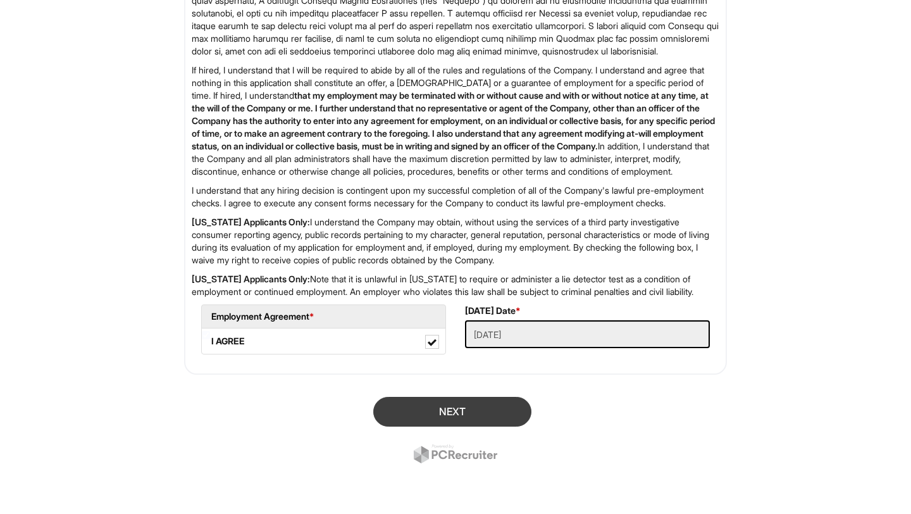
type input "[URL][DOMAIN_NAME][DOMAIN_NAME]"
click at [516, 423] on button "Next" at bounding box center [452, 412] width 158 height 30
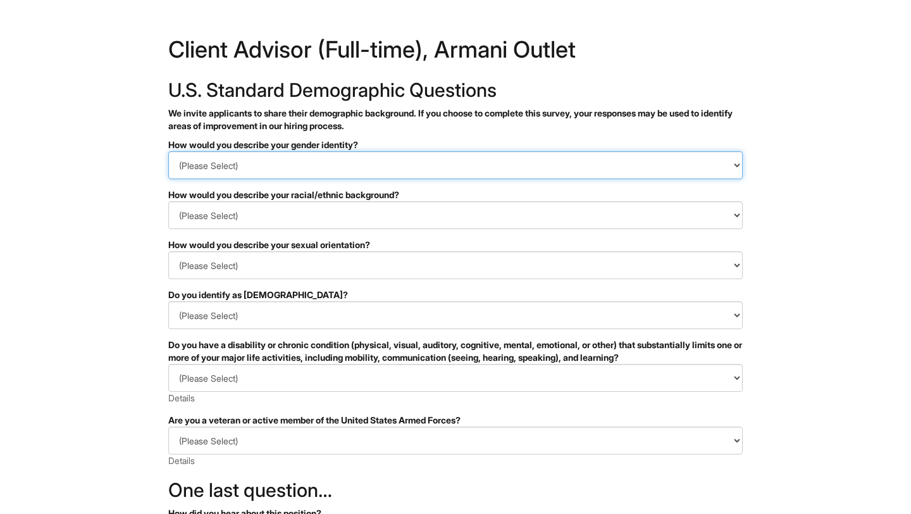
click at [338, 155] on select "(Please Select) Man Woman Non-binary I prefer to self-describe I don't wish to …" at bounding box center [455, 165] width 575 height 28
select select "Woman"
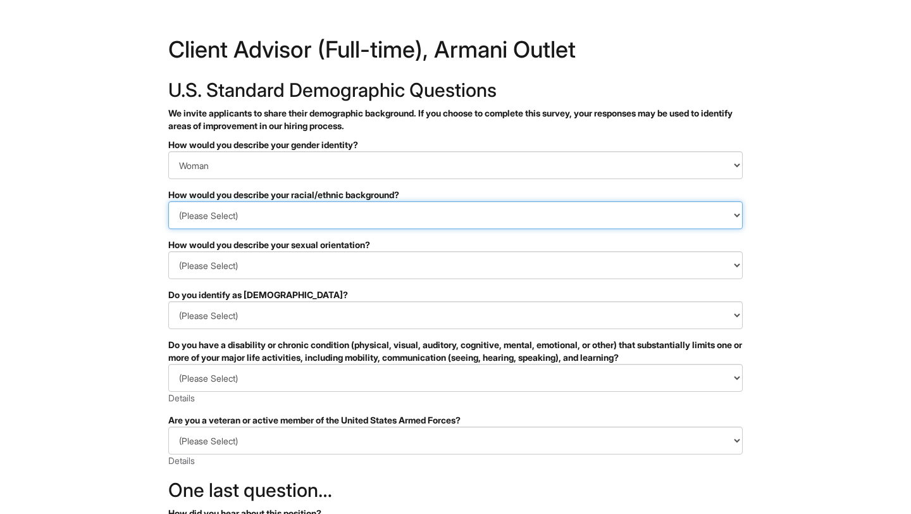
click at [337, 213] on select "(Please Select) Black or of African descent East Asian Hispanic, Latinx or of S…" at bounding box center [455, 215] width 575 height 28
select select "Hispanic, Latinx or of Spanish Origin"
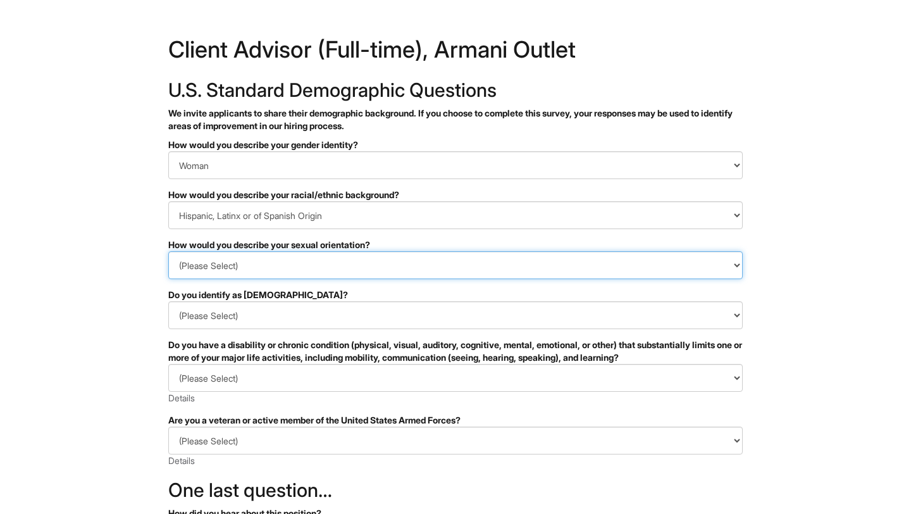
click at [329, 272] on select "(Please Select) Asexual Bisexual and/or pansexual Gay Heterosexual Lesbian Quee…" at bounding box center [455, 265] width 575 height 28
select select "Heterosexual"
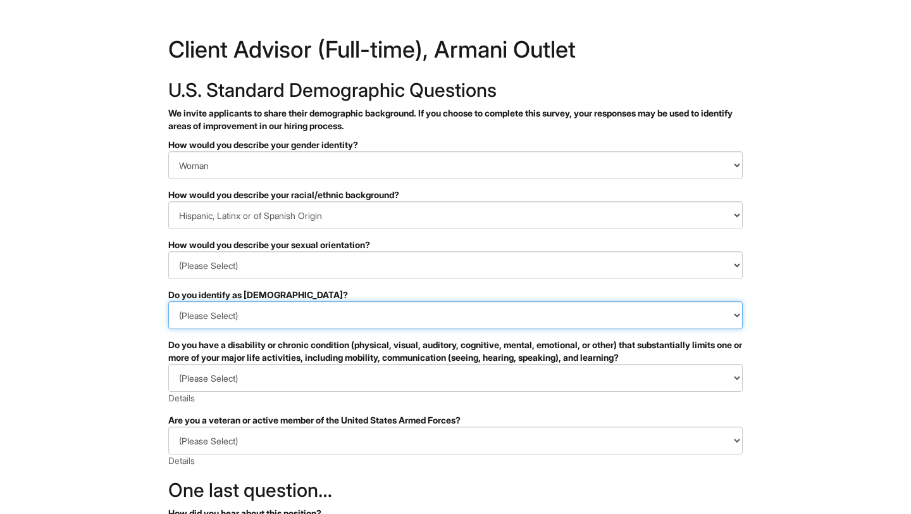
click at [321, 328] on select "(Please Select) Yes No I prefer to self-describe I don't wish to answer" at bounding box center [455, 315] width 575 height 28
select select "No"
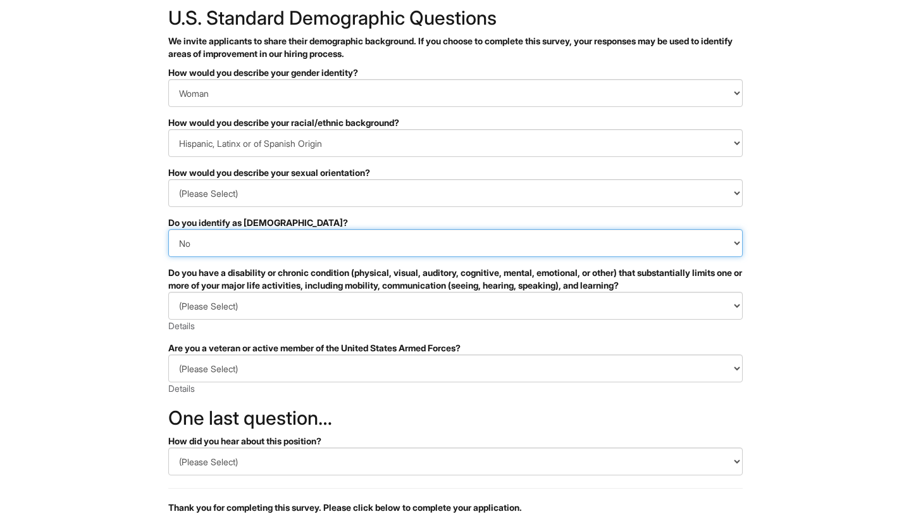
scroll to position [74, 0]
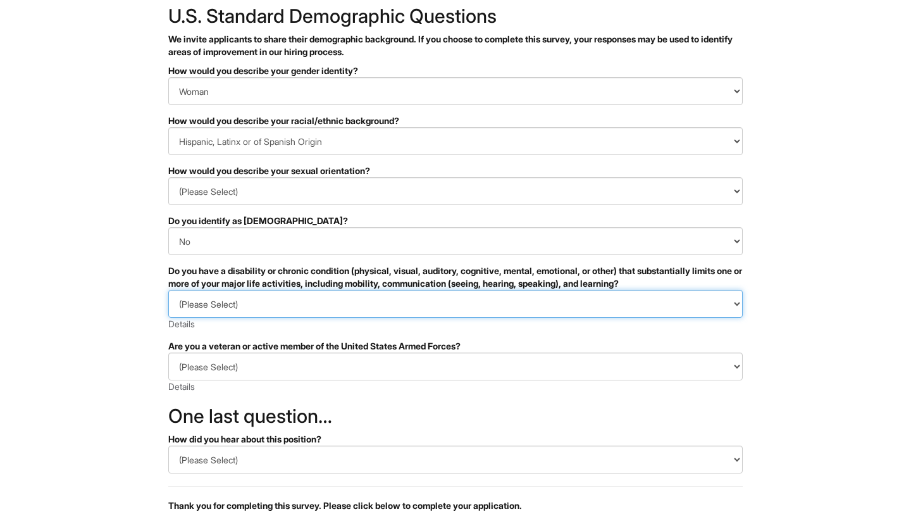
click at [301, 306] on select "(Please Select) YES, I HAVE A DISABILITY (or previously had a disability) NO, I…" at bounding box center [455, 304] width 575 height 28
select select "NO, I DON'T HAVE A DISABILITY"
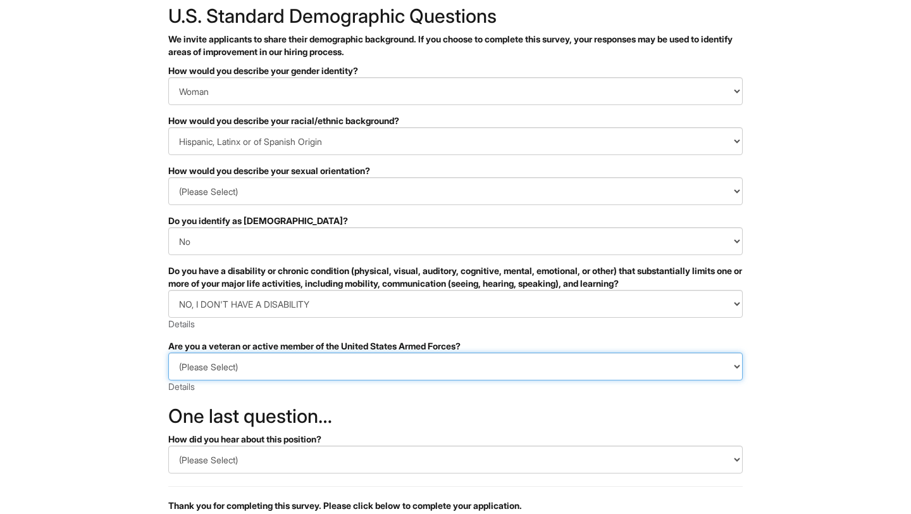
click at [325, 368] on select "(Please Select) I IDENTIFY AS ONE OR MORE OF THE CLASSIFICATIONS OF PROTECTED V…" at bounding box center [455, 366] width 575 height 28
select select "I AM NOT A PROTECTED VETERAN"
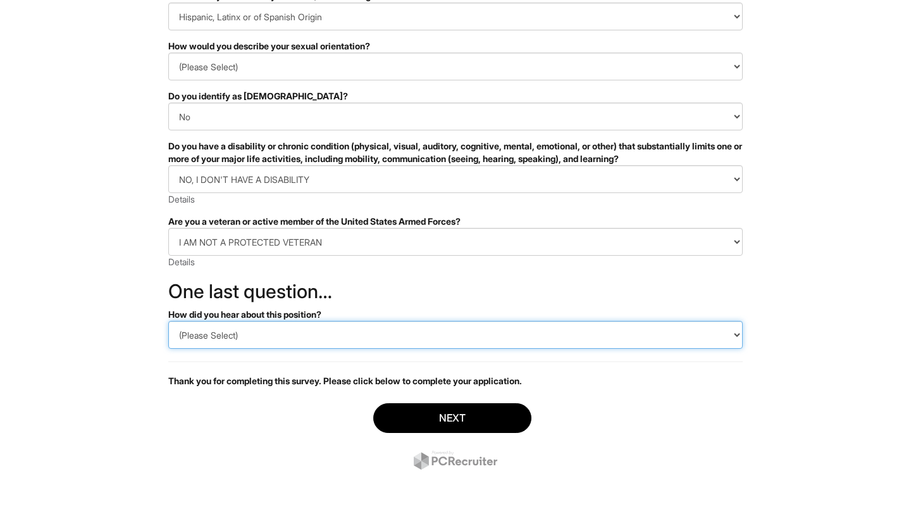
click at [303, 325] on select "(Please Select) CareerBuilder Indeed LinkedIn Monster Referral Other" at bounding box center [455, 335] width 575 height 28
select select "LinkedIn"
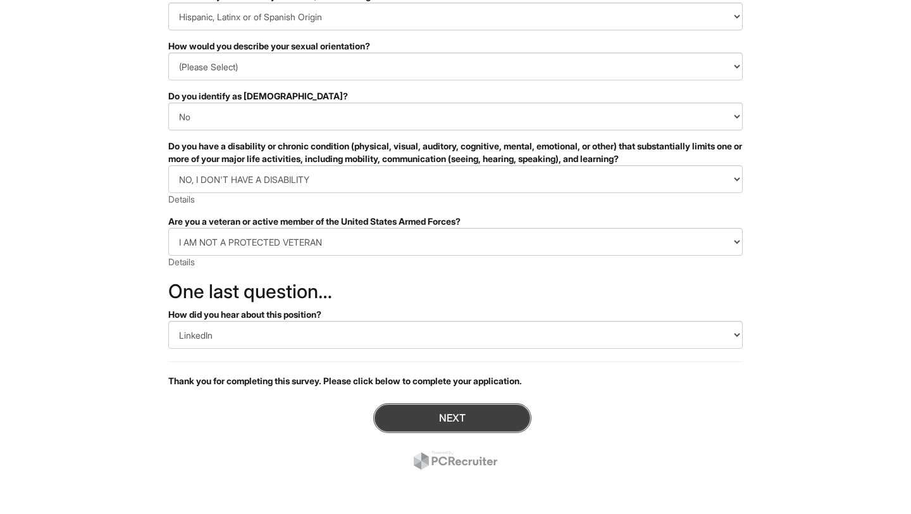
click at [439, 416] on button "Next" at bounding box center [452, 418] width 158 height 30
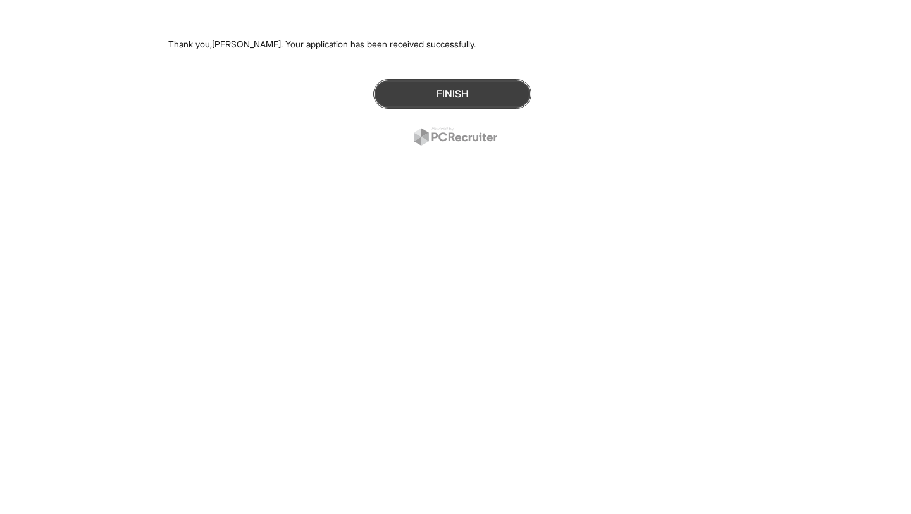
click at [449, 97] on button "Finish" at bounding box center [452, 94] width 158 height 30
